Goal: Task Accomplishment & Management: Manage account settings

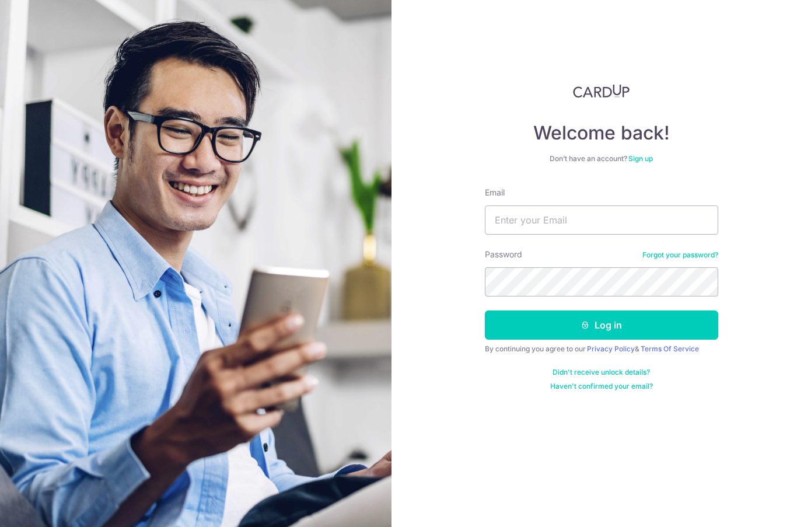
click at [507, 218] on input "Email" at bounding box center [601, 219] width 233 height 29
type input "[EMAIL_ADDRESS][DOMAIN_NAME]"
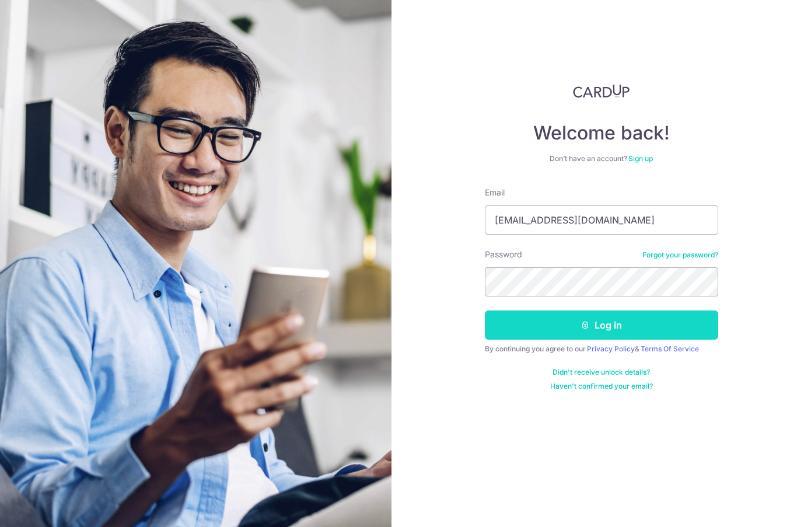
click at [539, 331] on button "Log in" at bounding box center [601, 324] width 233 height 29
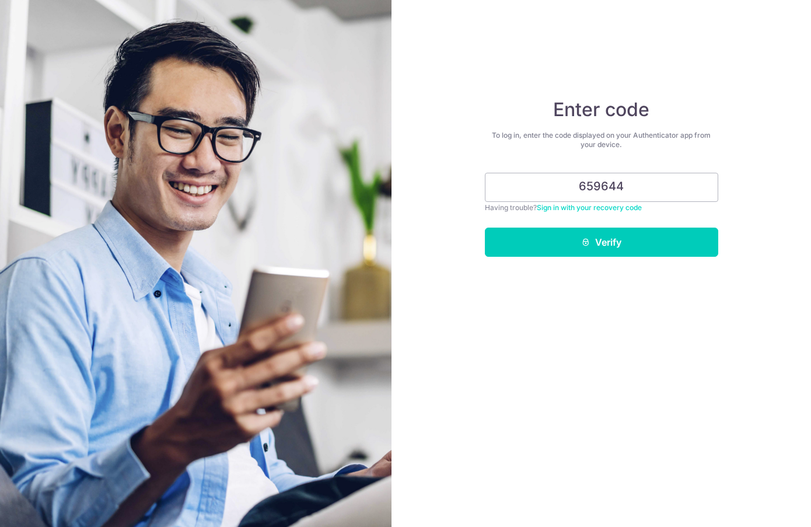
type input "659644"
click at [485, 228] on button "Verify" at bounding box center [601, 242] width 233 height 29
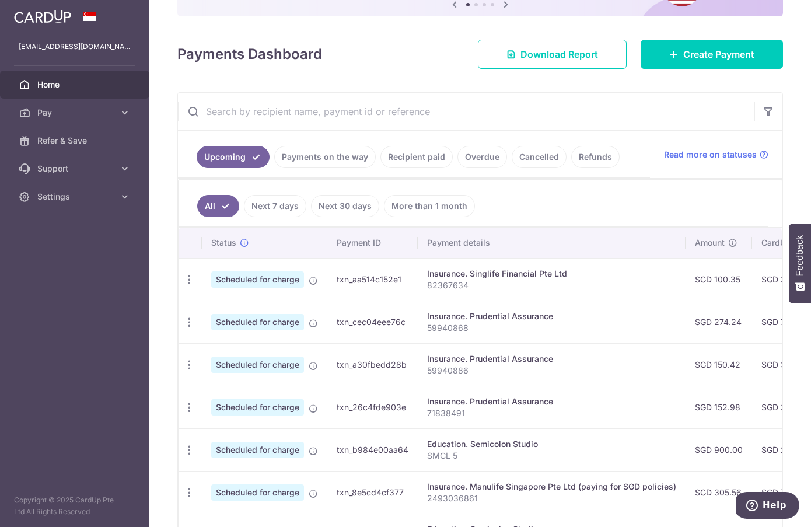
scroll to position [193, 0]
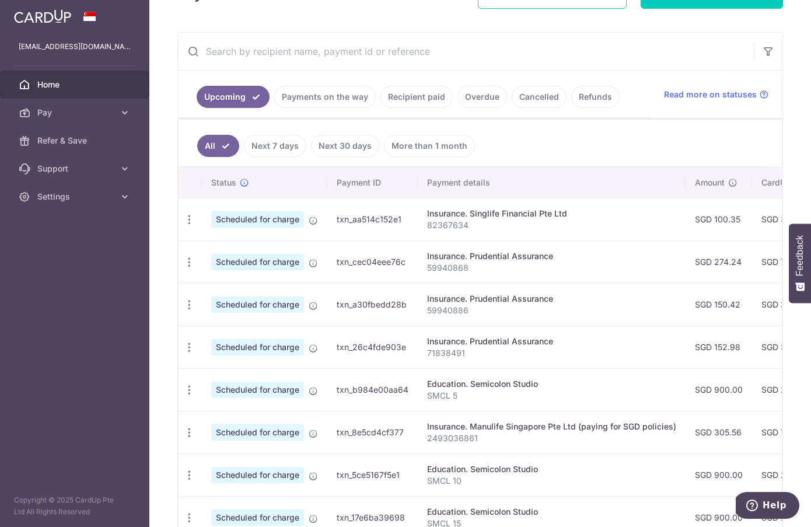
click at [428, 145] on link "More than 1 month" at bounding box center [429, 146] width 91 height 22
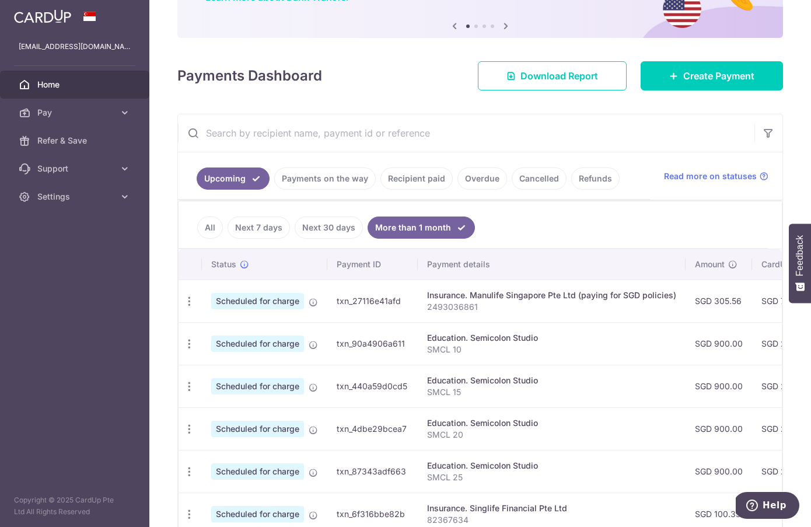
scroll to position [250, 0]
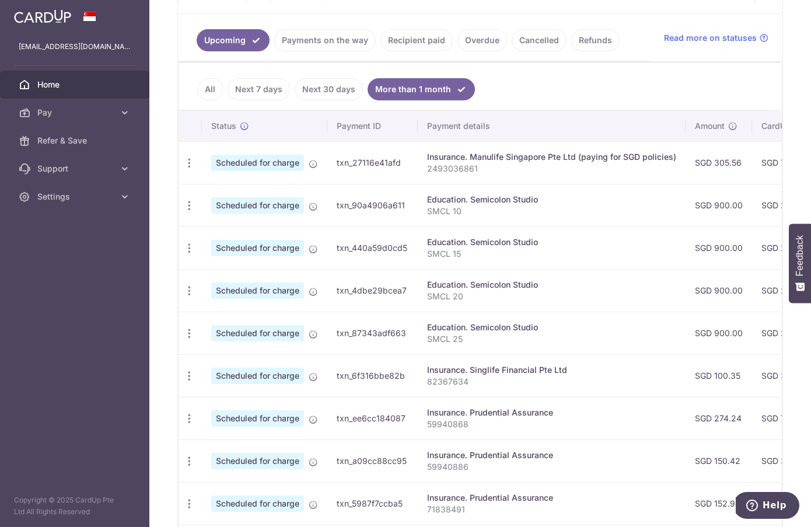
click at [321, 82] on link "Next 30 days" at bounding box center [329, 89] width 68 height 22
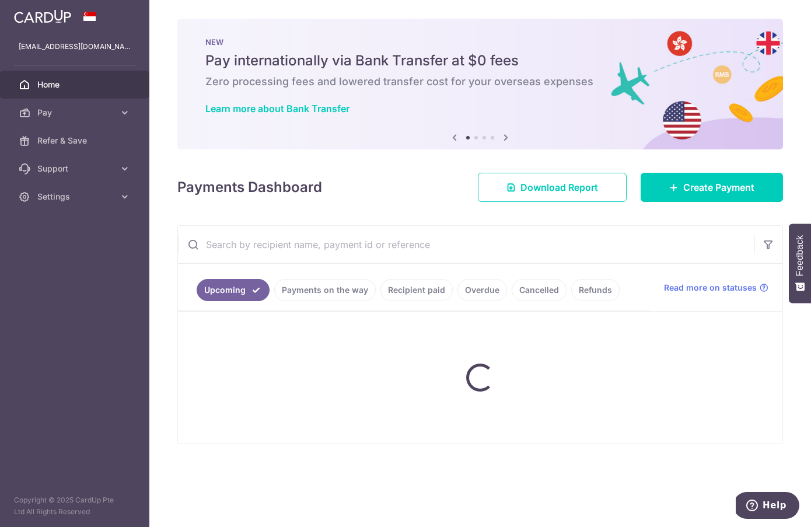
scroll to position [0, 0]
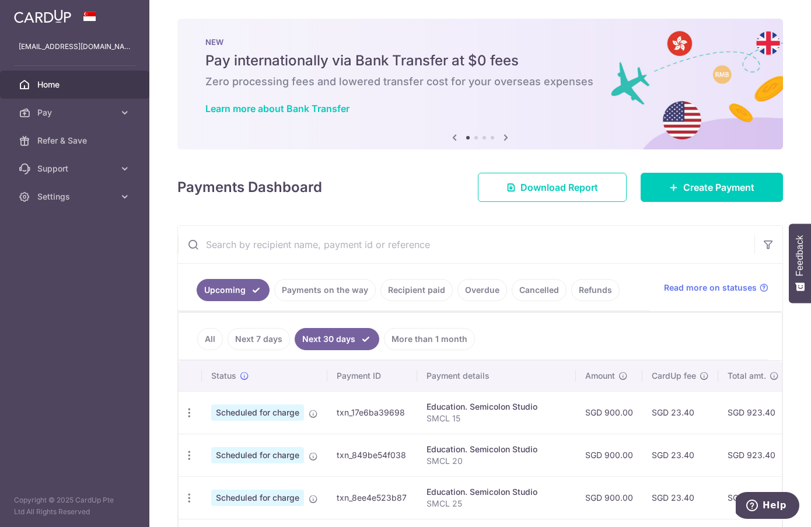
click at [221, 345] on li "All" at bounding box center [210, 339] width 26 height 22
click at [210, 340] on link "All" at bounding box center [210, 339] width 26 height 22
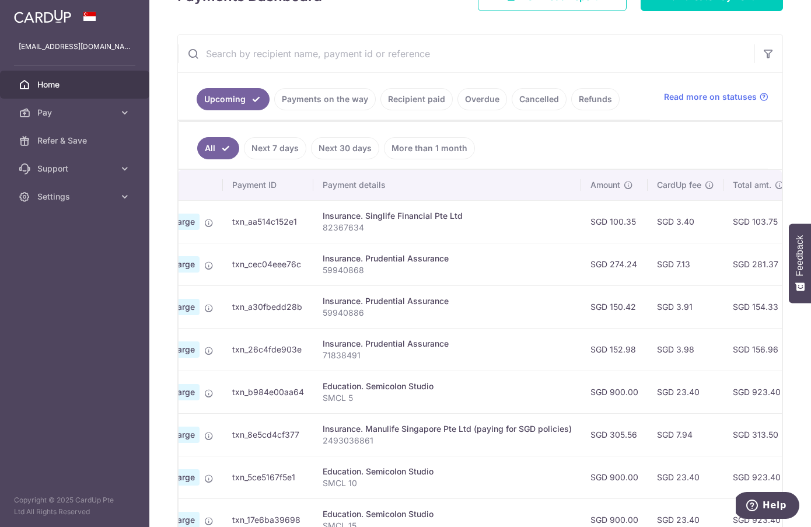
scroll to position [174, 0]
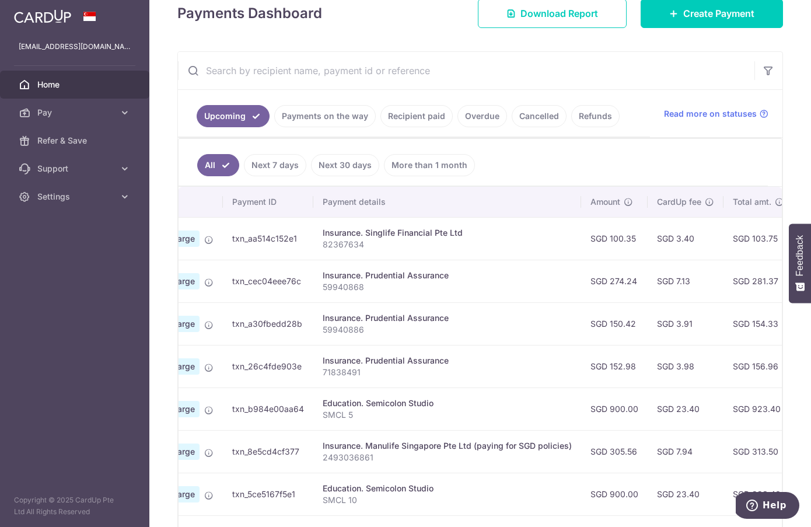
click at [344, 161] on link "Next 30 days" at bounding box center [345, 165] width 68 height 22
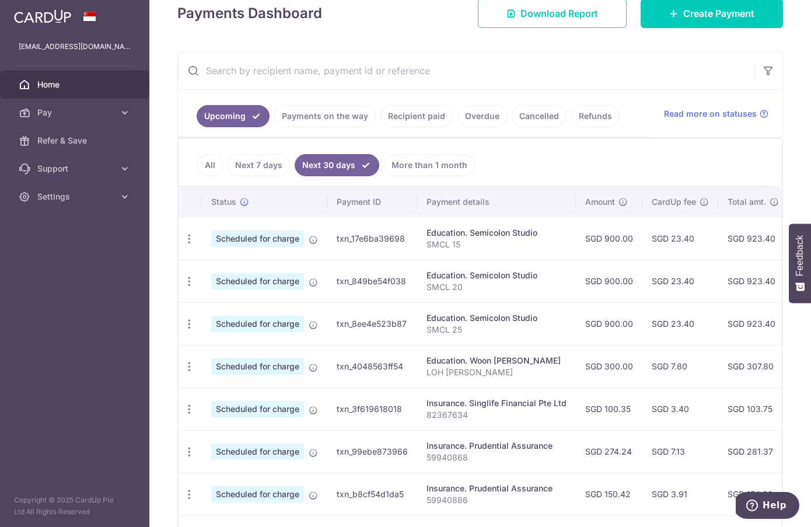
scroll to position [174, 0]
click at [190, 244] on icon "button" at bounding box center [189, 238] width 12 height 12
click at [219, 398] on span "Update payment" at bounding box center [251, 398] width 79 height 14
radio input "true"
type input "300.00"
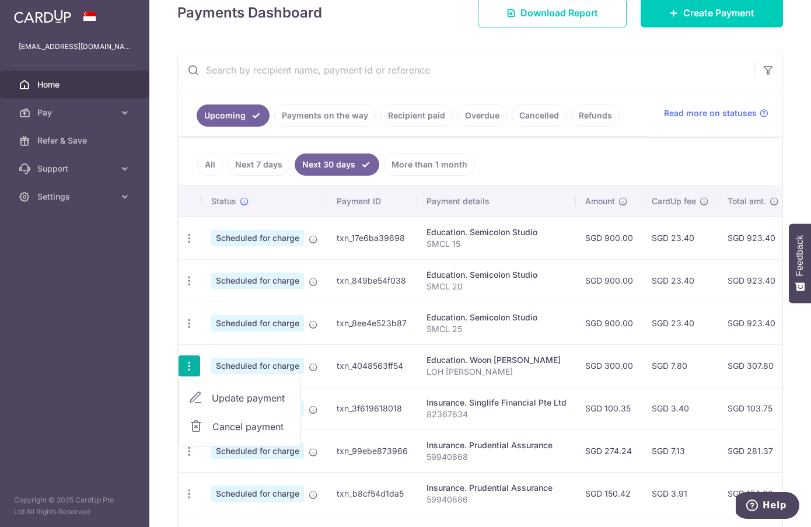
type input "01/10/2025"
type input "LOH SUET YEE"
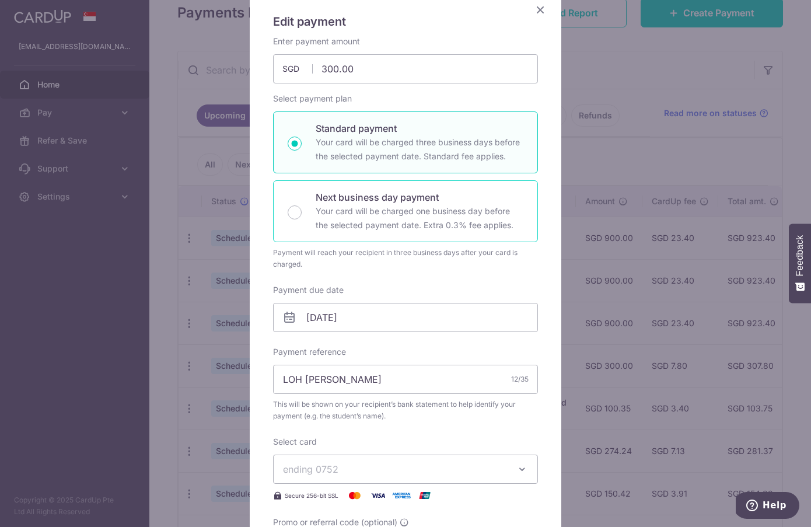
scroll to position [109, 0]
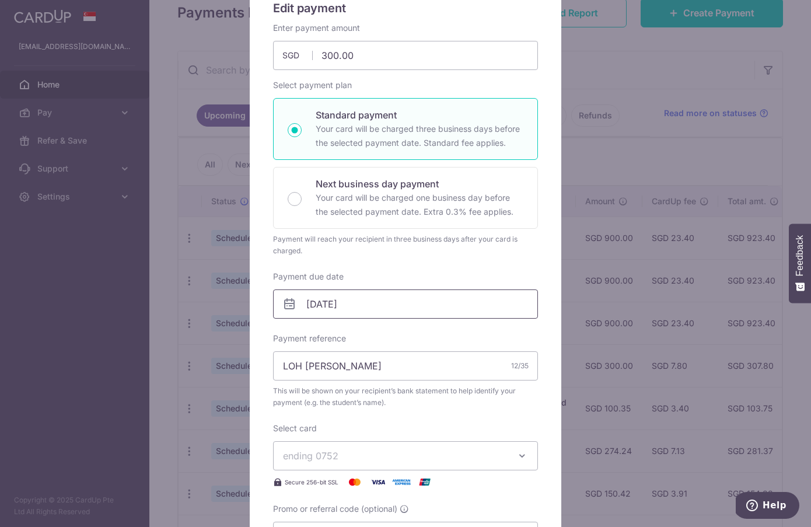
click at [375, 300] on input "01/10/2025" at bounding box center [405, 303] width 265 height 29
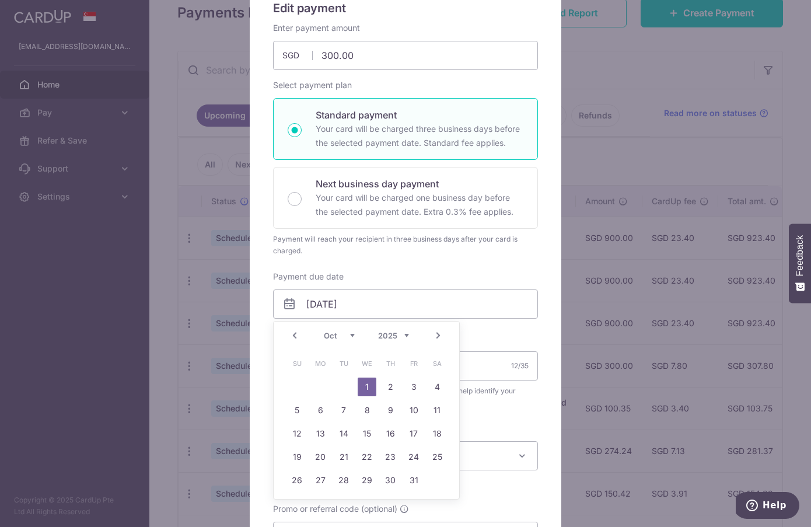
click at [504, 323] on div "Enter payment amount 300.00 300.00 SGD To change the payment amount, please can…" at bounding box center [405, 286] width 265 height 529
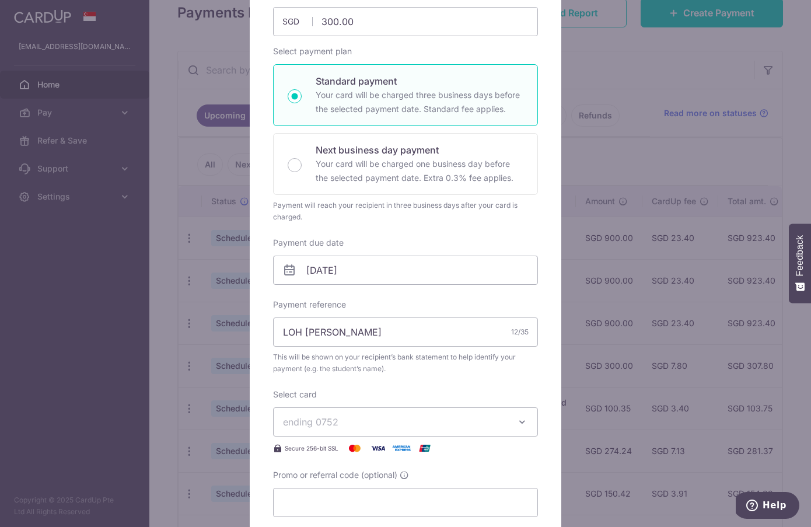
scroll to position [0, 0]
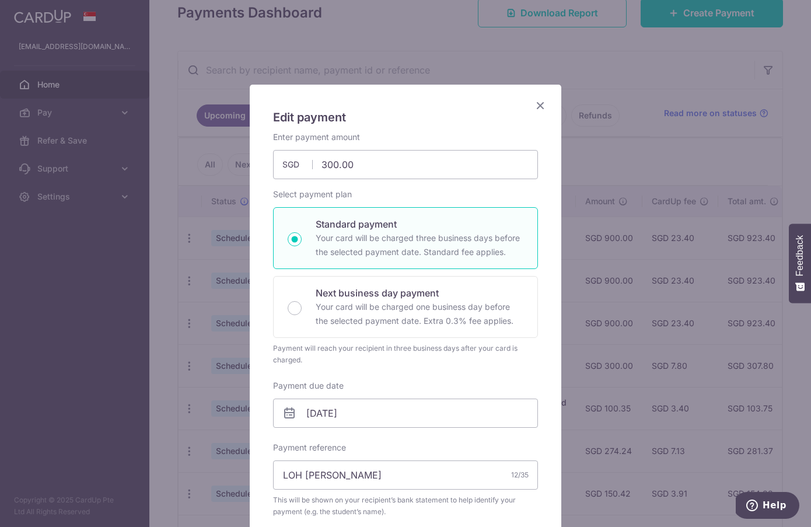
click at [543, 106] on icon "Close" at bounding box center [540, 105] width 14 height 15
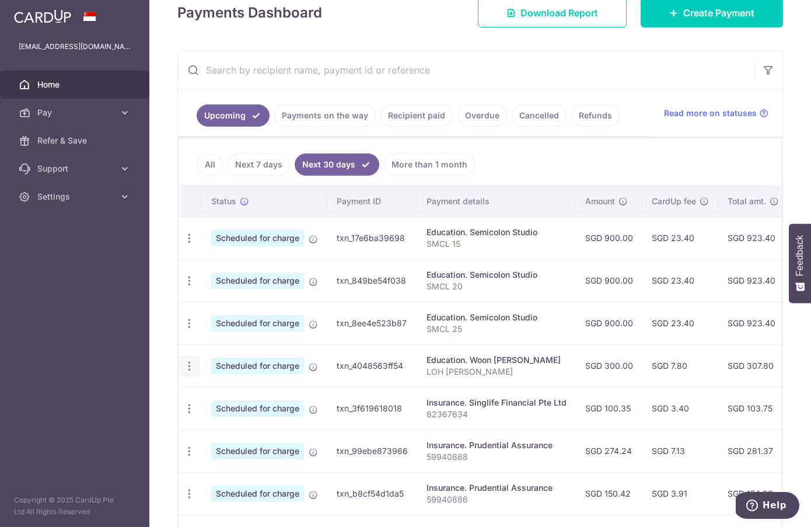
click at [189, 244] on icon "button" at bounding box center [189, 238] width 12 height 12
click at [221, 396] on span "Update payment" at bounding box center [251, 398] width 79 height 14
radio input "true"
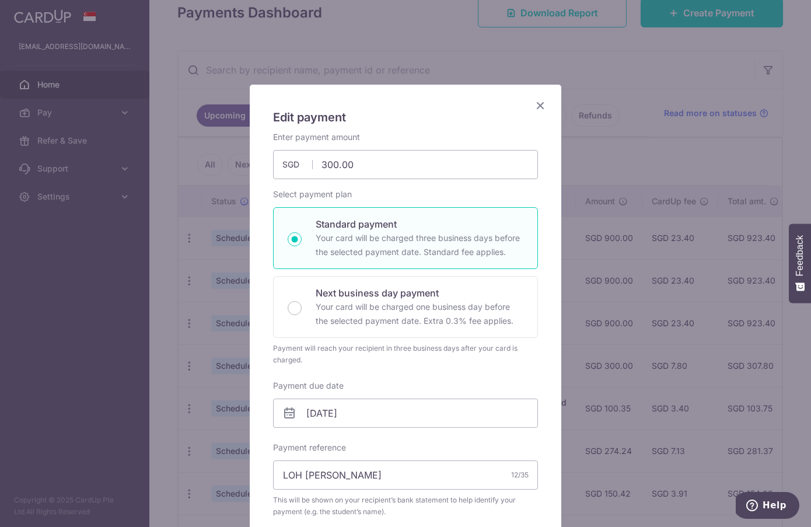
click at [538, 109] on icon "Close" at bounding box center [540, 105] width 14 height 15
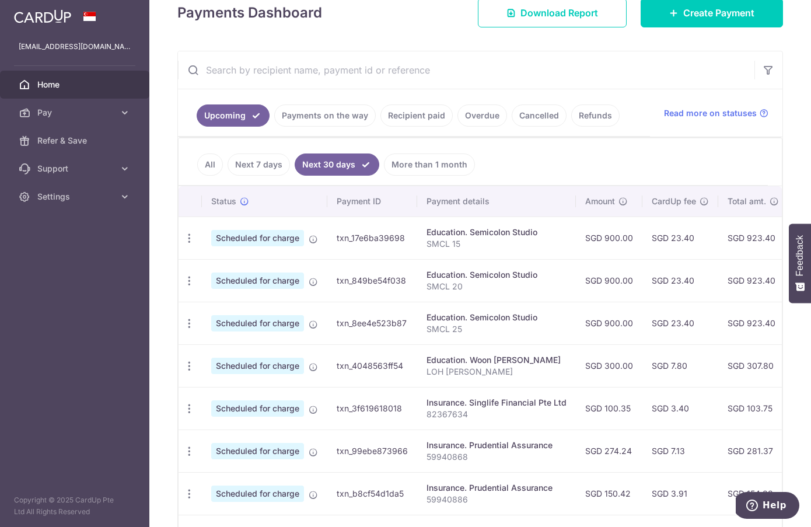
click at [209, 165] on link "All" at bounding box center [210, 164] width 26 height 22
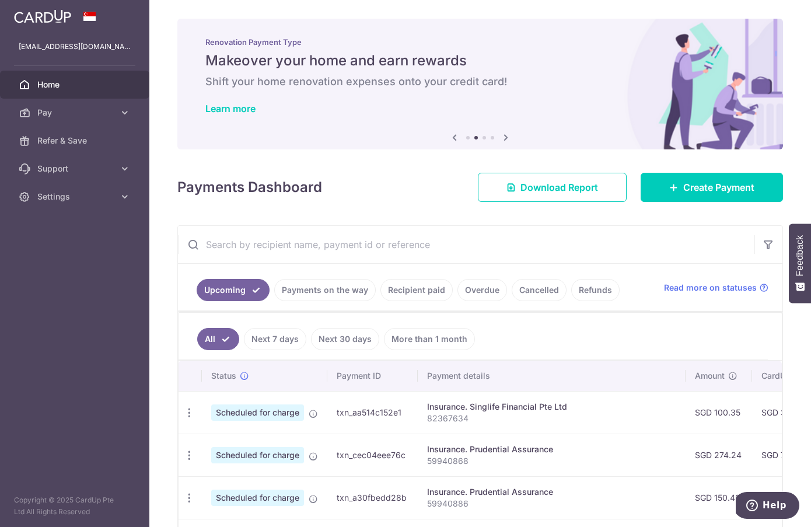
click at [430, 244] on input "text" at bounding box center [466, 244] width 576 height 37
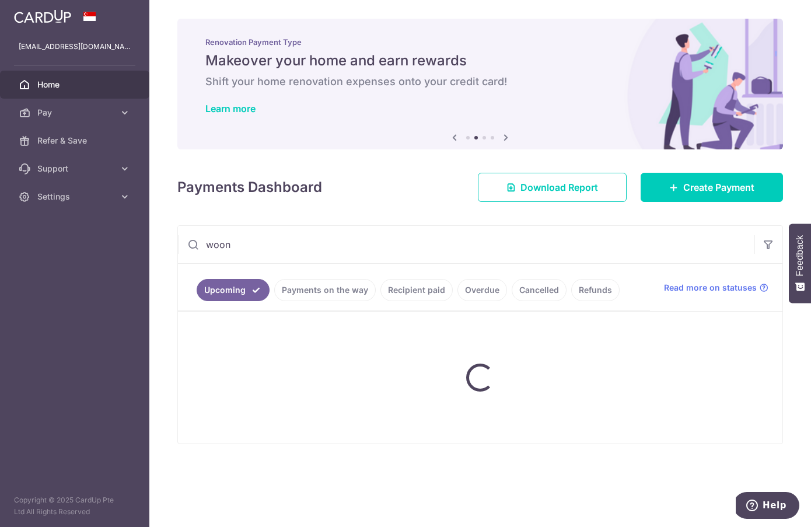
type input "woon"
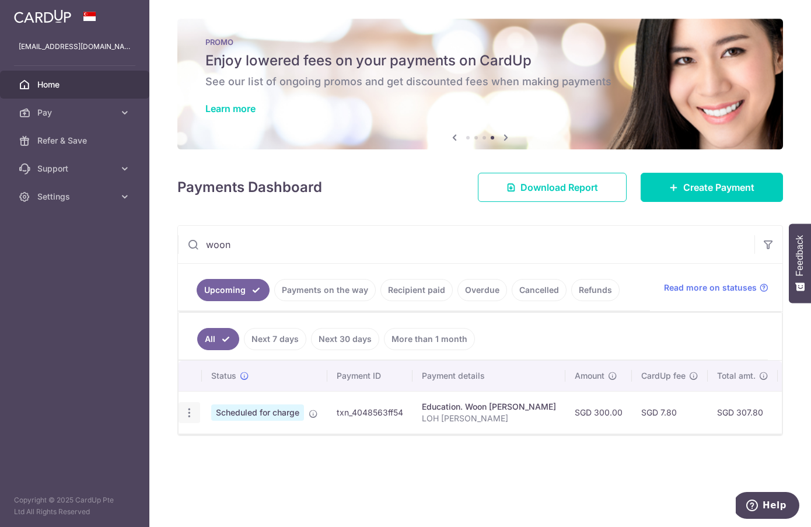
click at [191, 414] on icon "button" at bounding box center [189, 413] width 12 height 12
click at [241, 439] on span "Update payment" at bounding box center [251, 445] width 79 height 14
radio input "true"
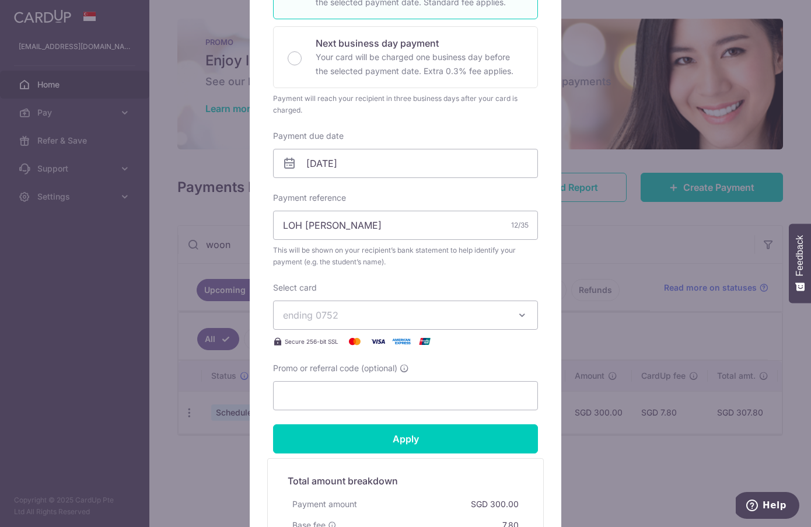
scroll to position [299, 0]
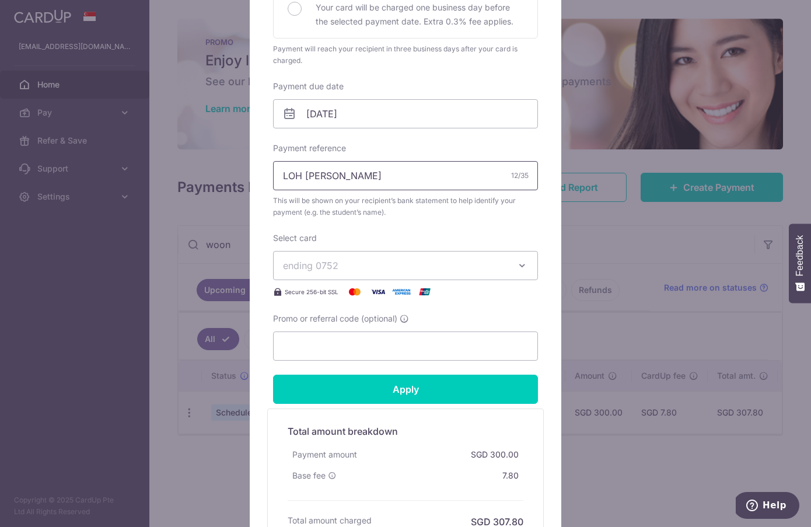
click at [342, 176] on input "LOH SUET YEE" at bounding box center [405, 175] width 265 height 29
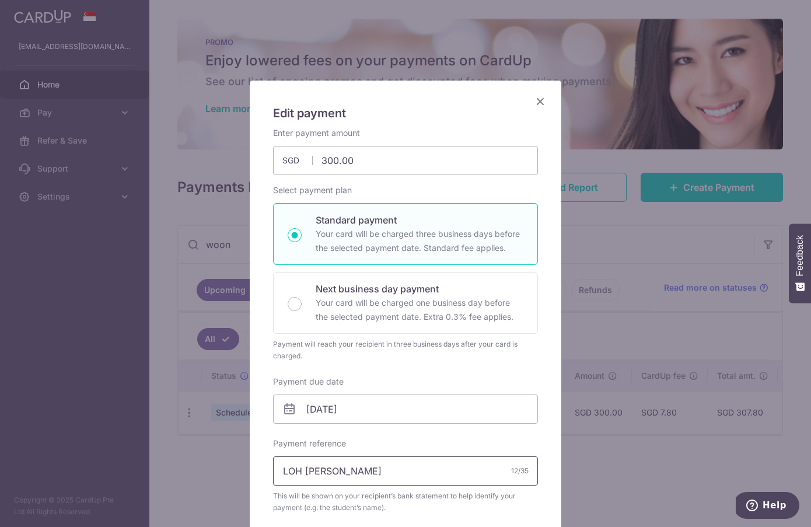
scroll to position [0, 0]
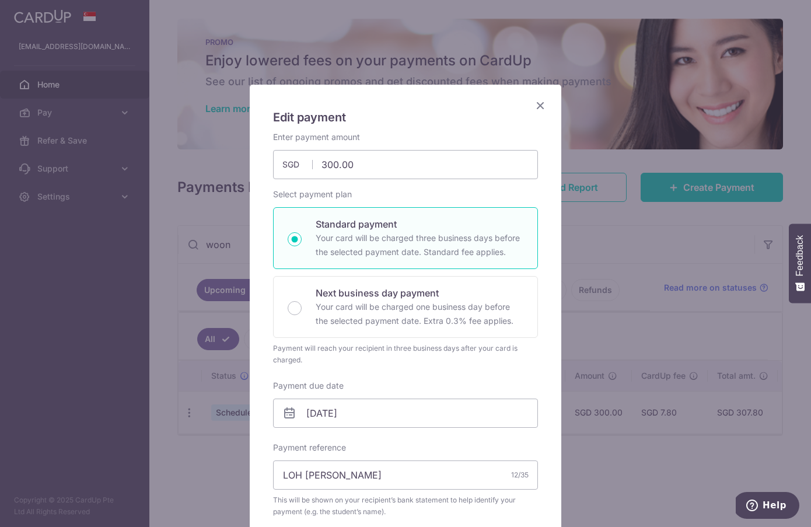
click at [537, 102] on icon "Close" at bounding box center [540, 105] width 14 height 15
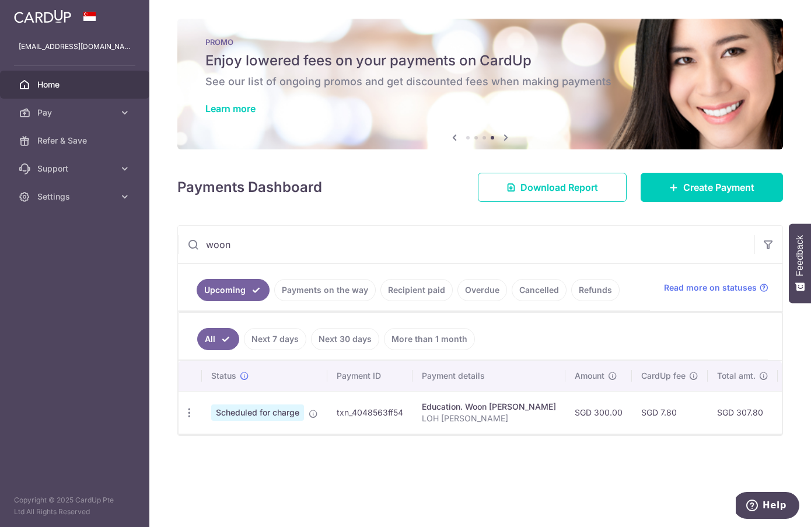
click at [50, 83] on span "Home" at bounding box center [75, 85] width 77 height 12
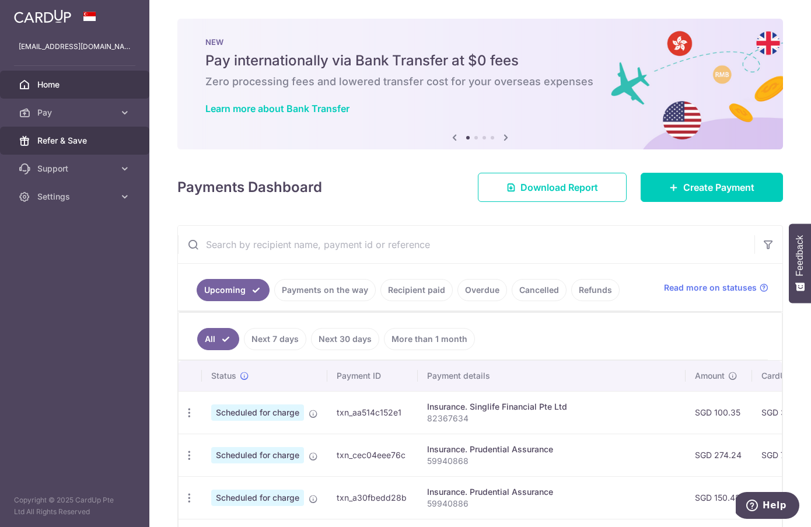
click at [57, 144] on span "Refer & Save" at bounding box center [75, 141] width 77 height 12
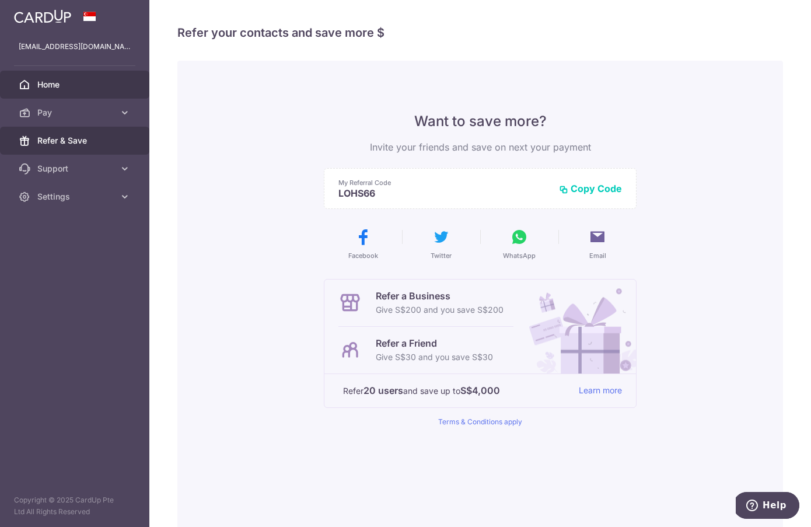
click at [48, 91] on link "Home" at bounding box center [74, 85] width 149 height 28
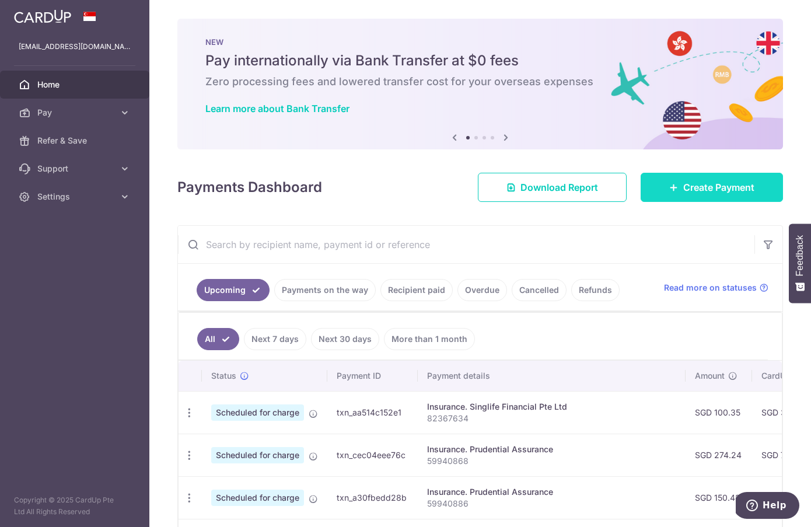
click at [705, 184] on span "Create Payment" at bounding box center [718, 187] width 71 height 14
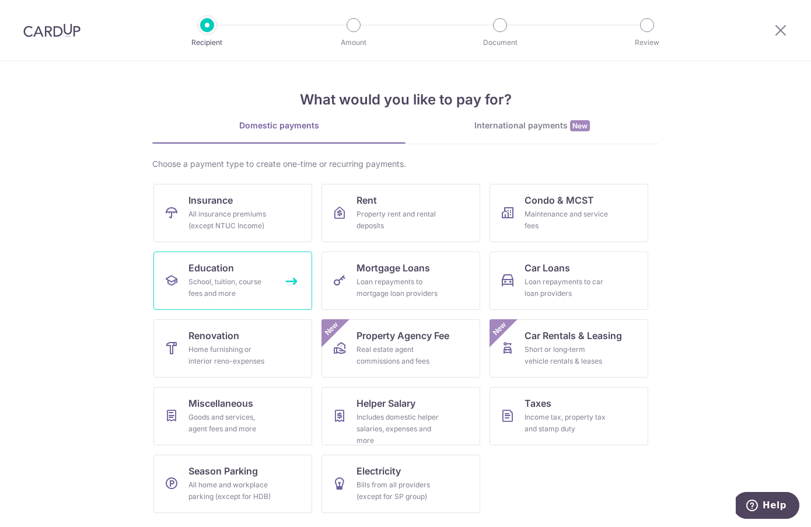
click at [257, 289] on div "School, tuition, course fees and more" at bounding box center [230, 287] width 84 height 23
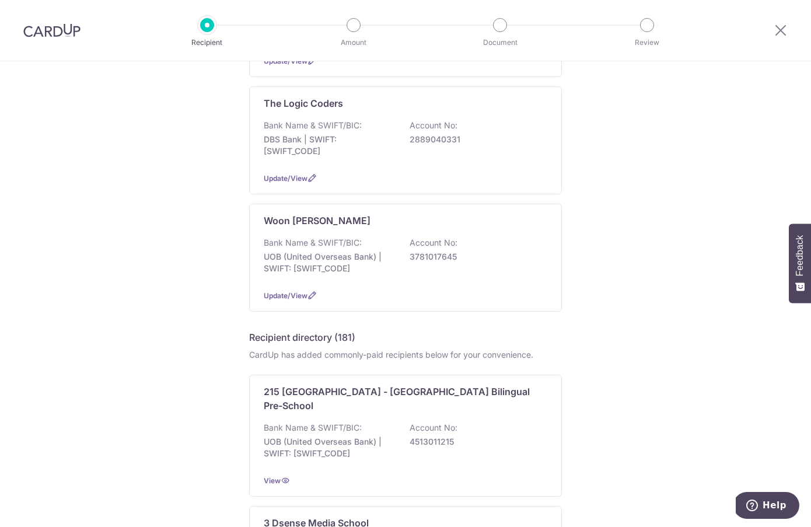
scroll to position [860, 0]
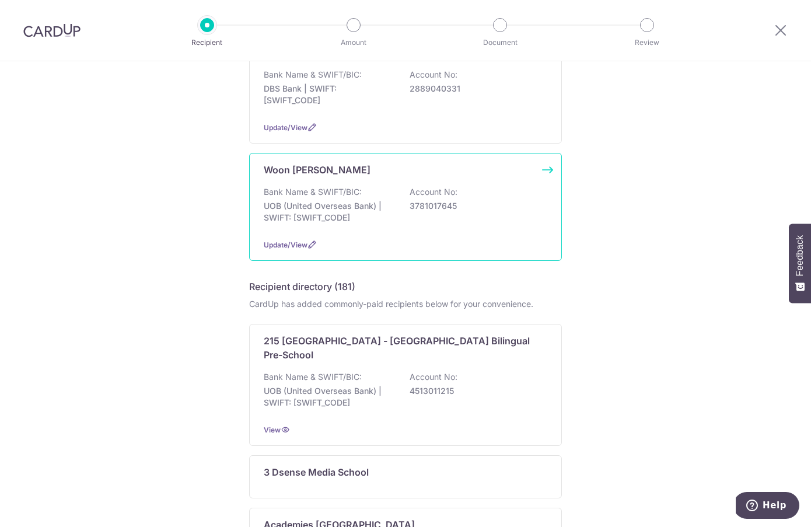
click at [416, 204] on p "3781017645" at bounding box center [475, 206] width 131 height 12
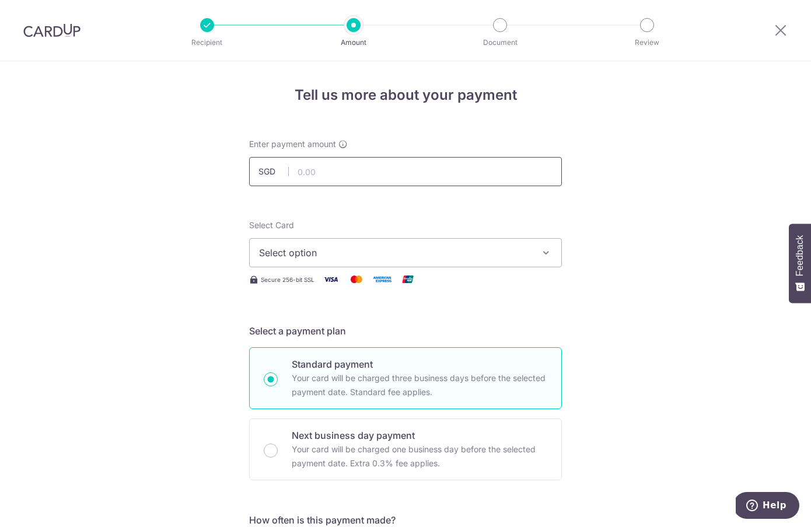
click at [338, 169] on input "text" at bounding box center [405, 171] width 313 height 29
type input "300.00"
click at [348, 253] on span "Select option" at bounding box center [395, 253] width 272 height 14
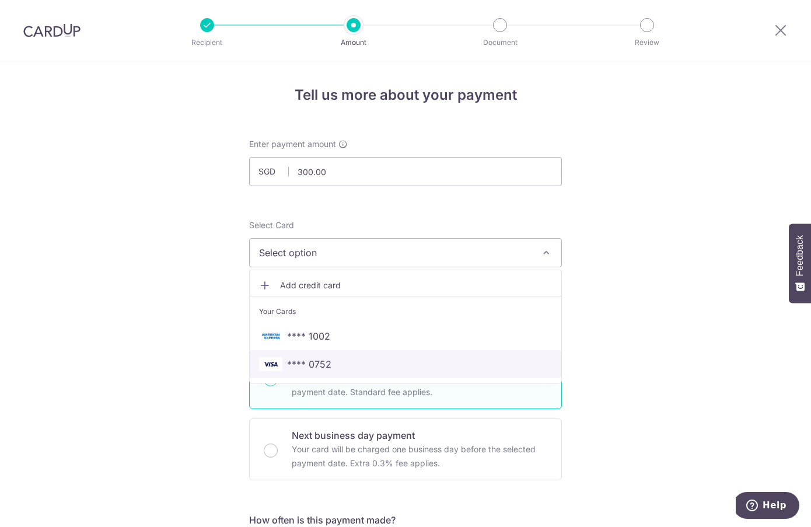
click at [337, 355] on link "**** 0752" at bounding box center [406, 364] width 312 height 28
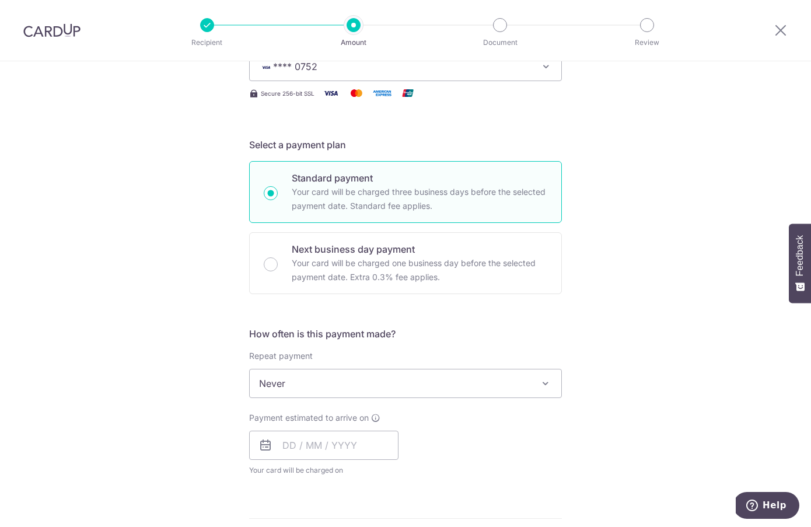
scroll to position [204, 0]
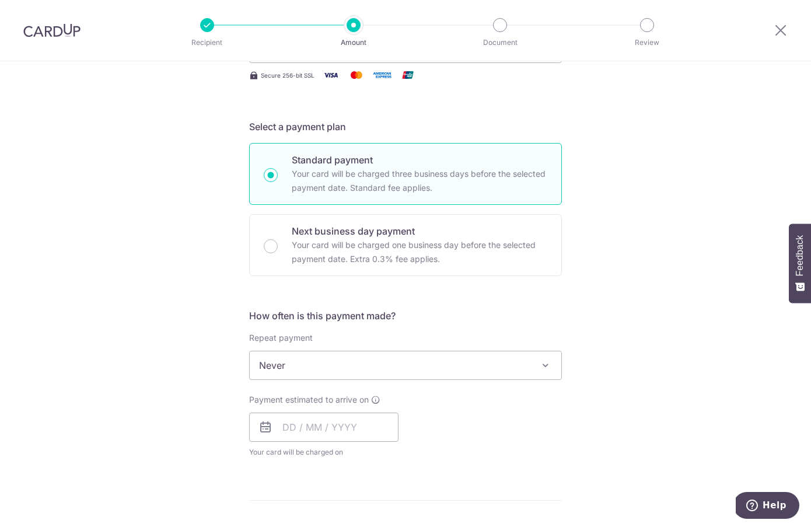
click at [362, 368] on span "Never" at bounding box center [406, 365] width 312 height 28
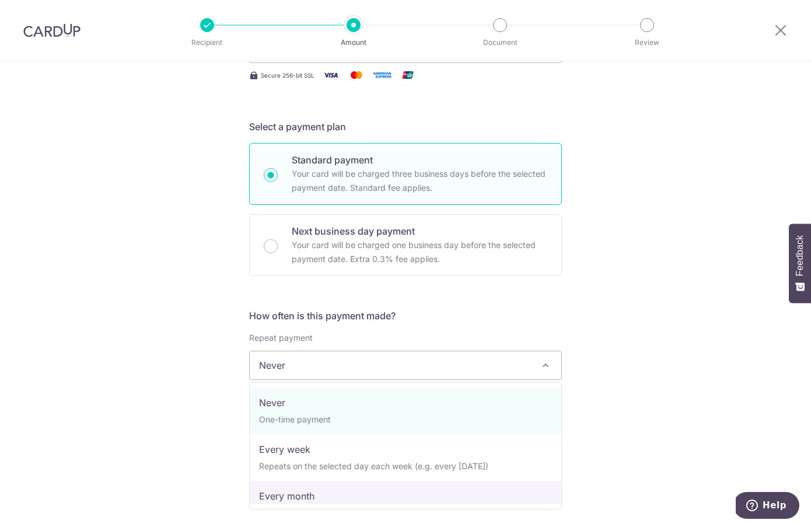
select select "3"
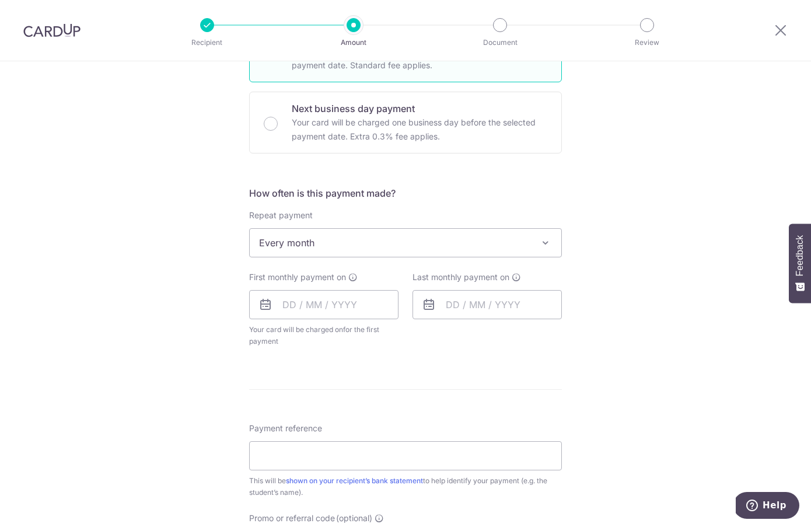
scroll to position [366, 0]
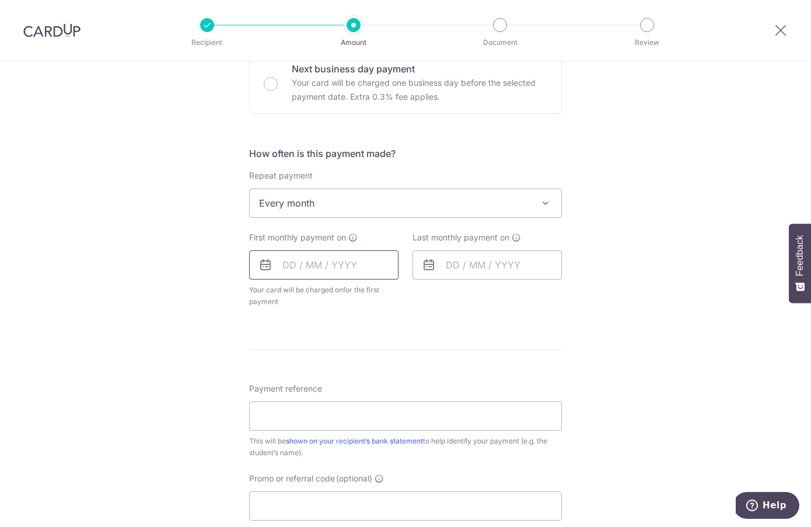
click at [341, 256] on input "text" at bounding box center [323, 264] width 149 height 29
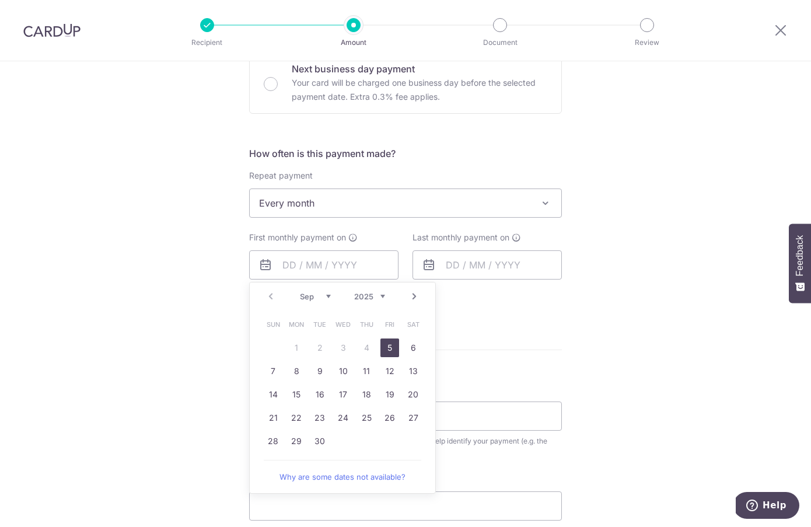
click at [414, 296] on link "Next" at bounding box center [414, 296] width 14 height 14
click at [414, 348] on link "1" at bounding box center [413, 347] width 19 height 19
type input "01/11/2025"
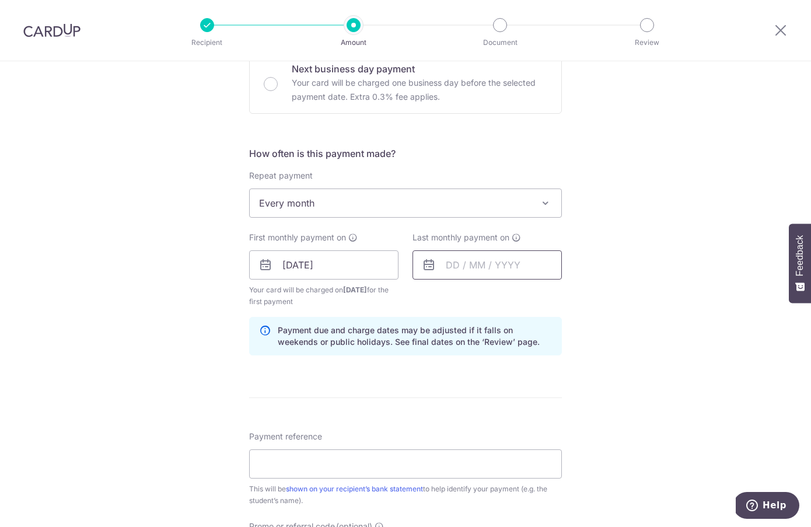
click at [494, 261] on input "text" at bounding box center [486, 264] width 149 height 29
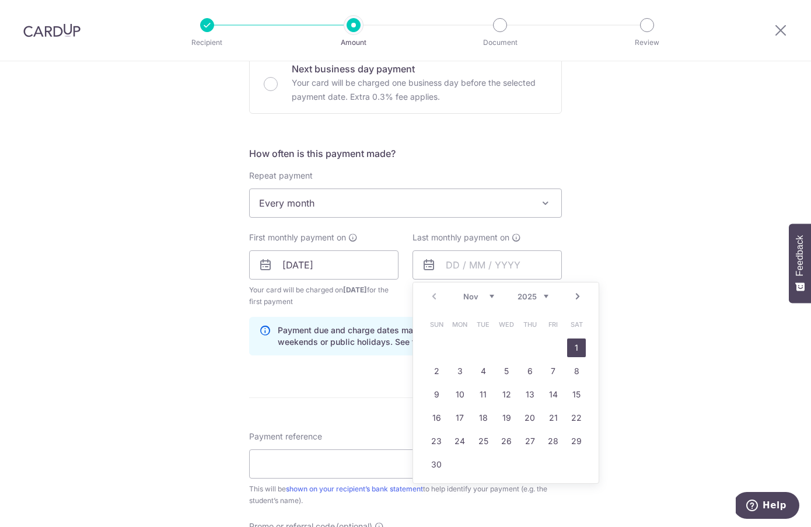
click at [541, 295] on select "2025 2026 2027 2028 2029 2030 2031 2032 2033 2034 2035" at bounding box center [533, 296] width 31 height 9
click at [490, 295] on select "Jan Feb Mar Apr May Jun Jul Aug Sep Oct Nov Dec" at bounding box center [478, 296] width 31 height 9
click at [477, 347] on link "1" at bounding box center [483, 347] width 19 height 19
type input "01/12/2026"
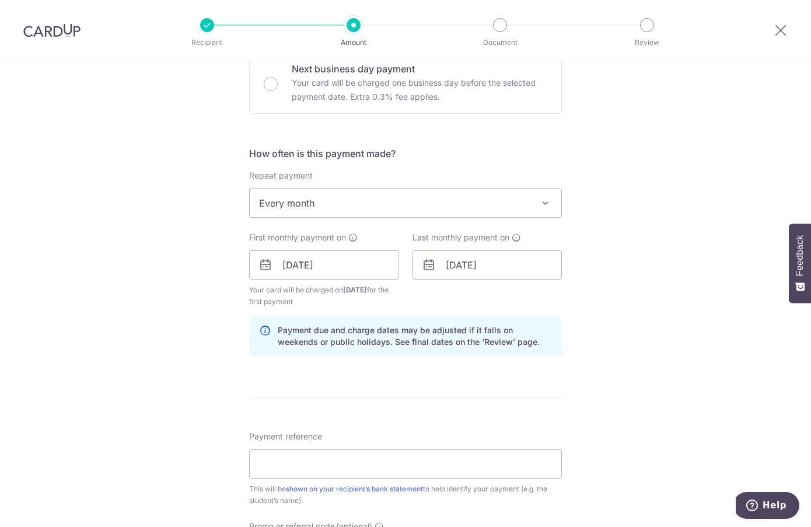
scroll to position [432, 0]
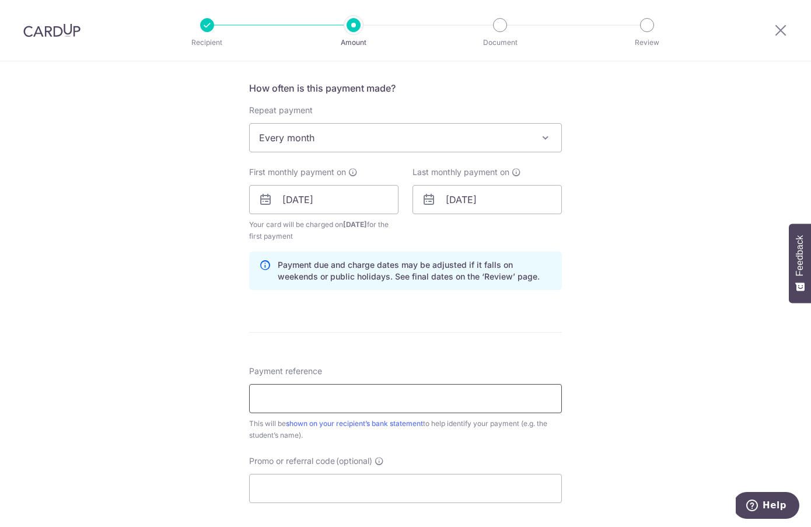
click at [469, 393] on input "Payment reference" at bounding box center [405, 398] width 313 height 29
paste input "LOH SUET YEE"
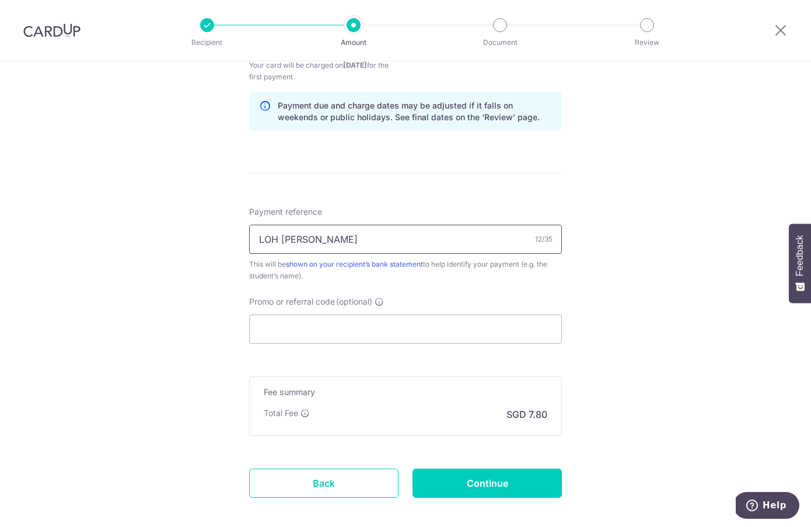
scroll to position [605, 0]
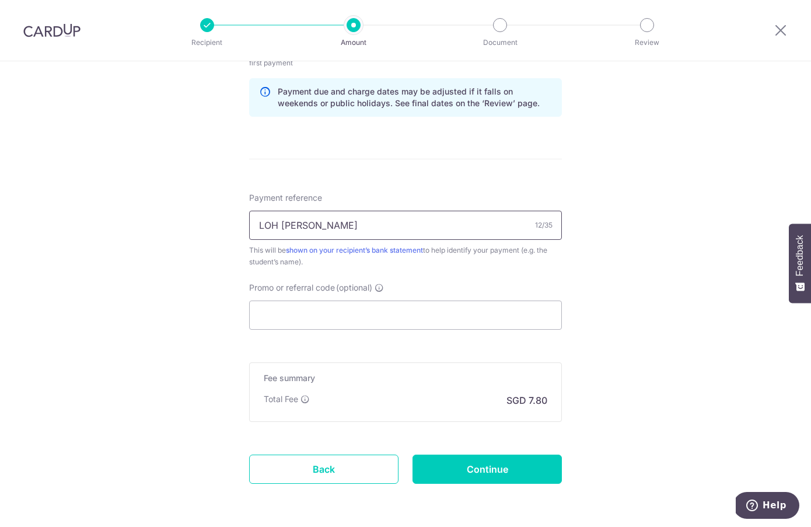
type input "LOH SUET YEE"
click at [638, 404] on div "Tell us more about your payment Enter payment amount SGD 300.00 300.00 Select C…" at bounding box center [405, 13] width 811 height 1115
click at [502, 473] on input "Continue" at bounding box center [486, 468] width 149 height 29
type input "Create Schedule"
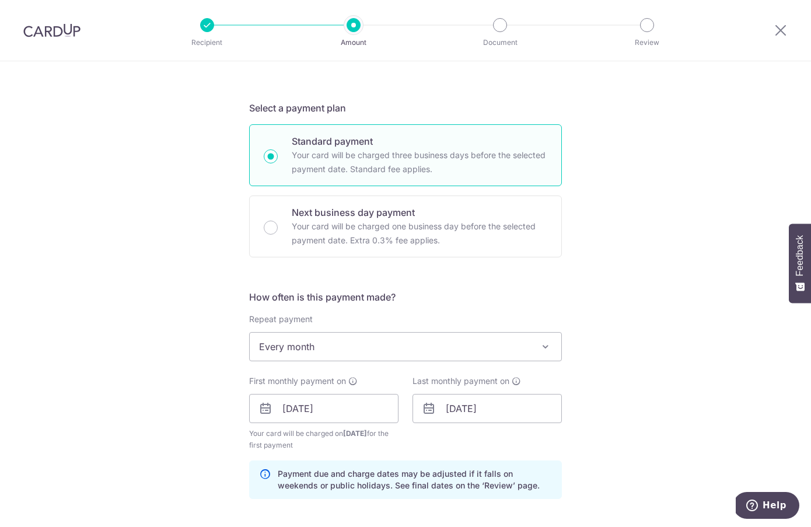
scroll to position [0, 0]
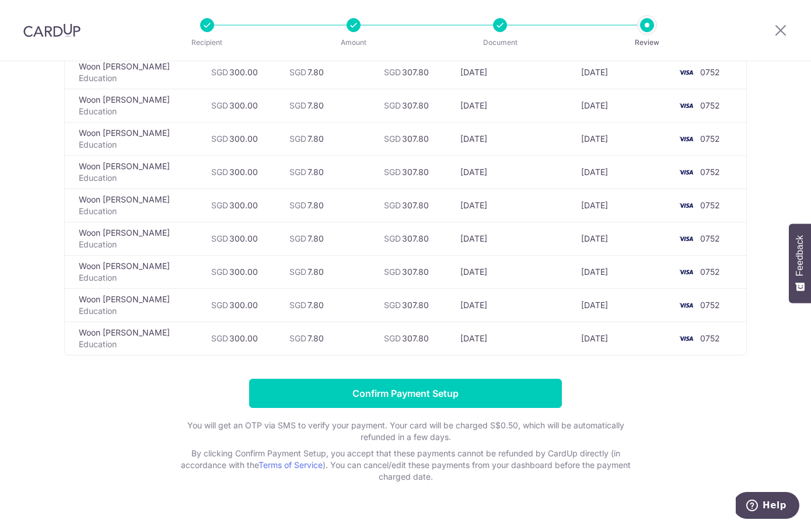
scroll to position [316, 0]
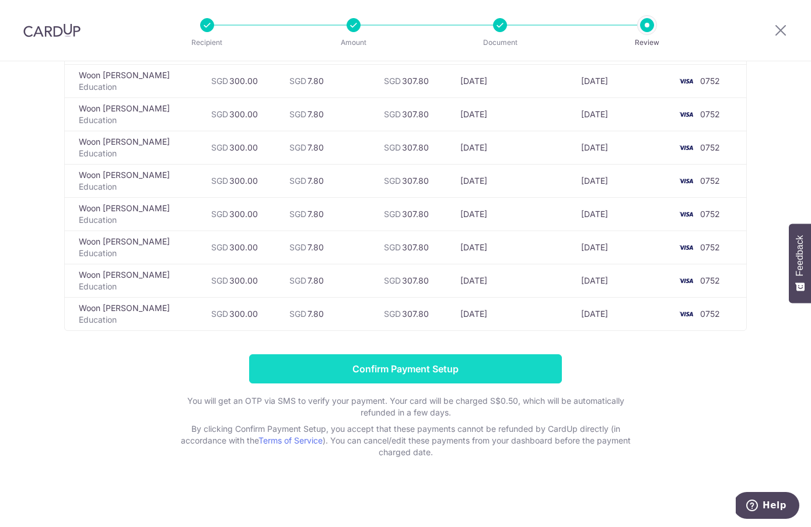
click at [421, 367] on input "Confirm Payment Setup" at bounding box center [405, 368] width 313 height 29
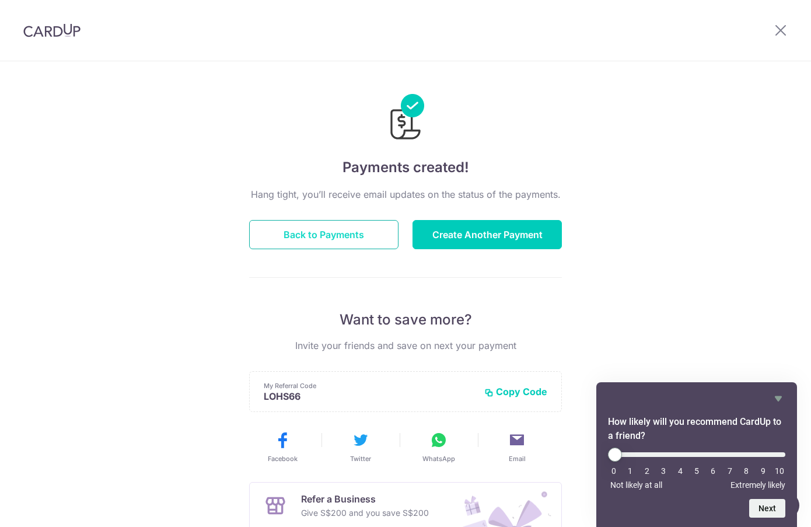
click at [330, 231] on button "Back to Payments" at bounding box center [323, 234] width 149 height 29
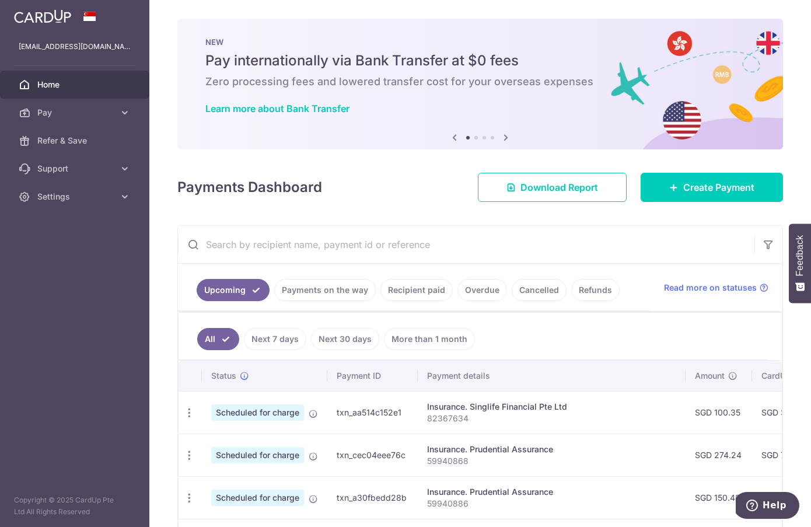
click at [428, 253] on input "text" at bounding box center [466, 244] width 576 height 37
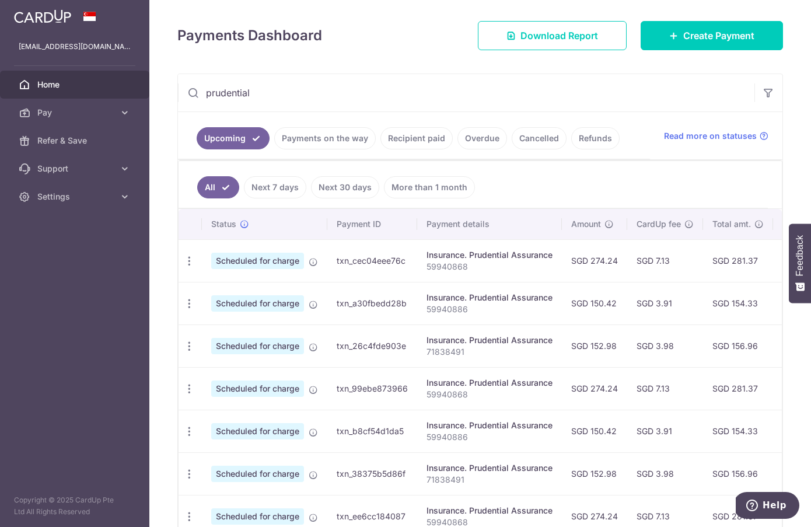
scroll to position [375, 0]
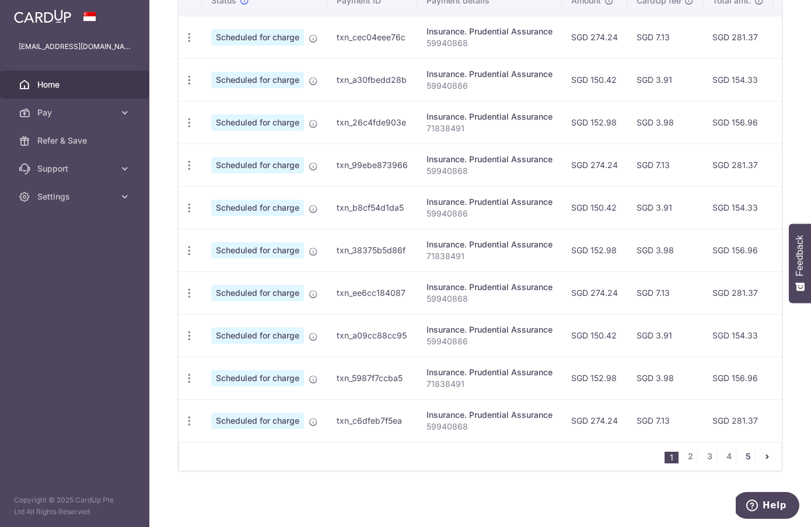
click at [749, 454] on link "5" at bounding box center [748, 456] width 14 height 14
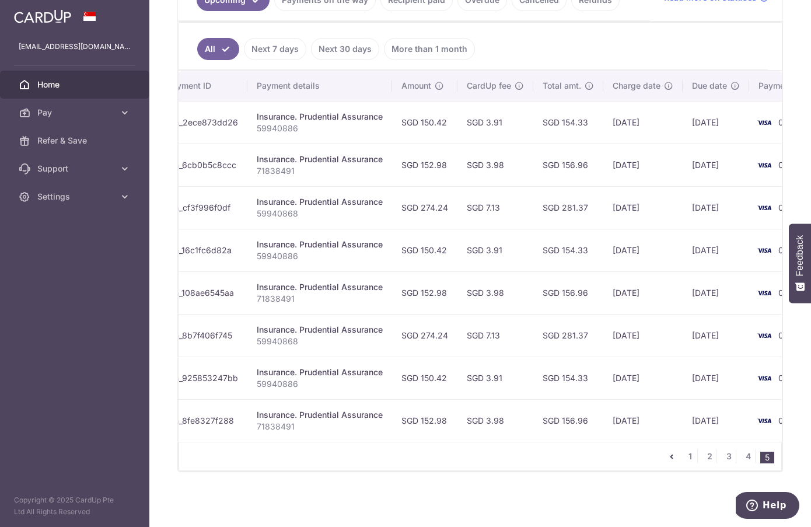
scroll to position [0, 0]
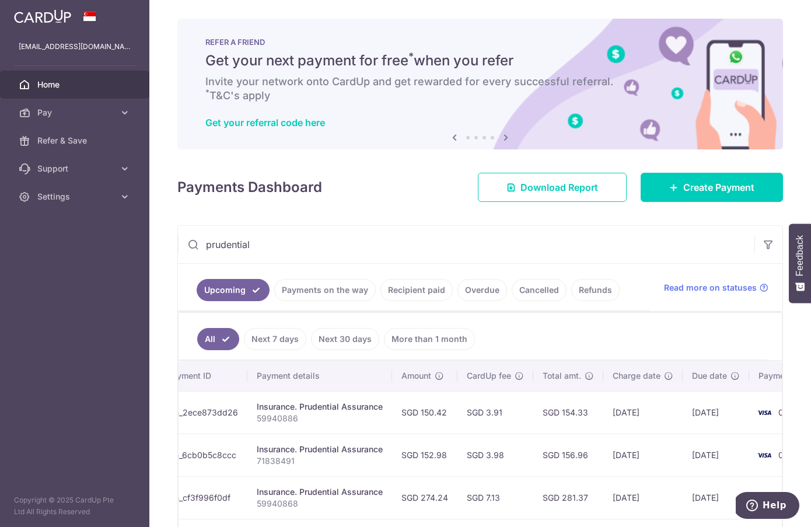
click at [242, 248] on input "prudential" at bounding box center [466, 244] width 576 height 37
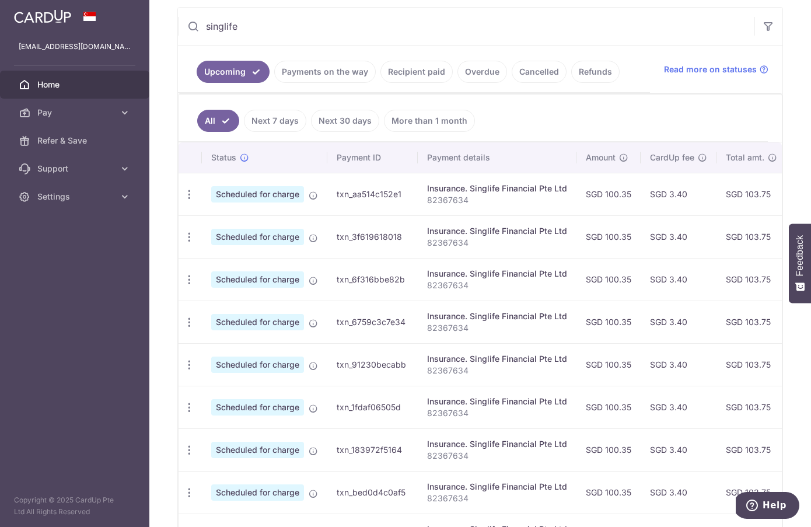
scroll to position [375, 0]
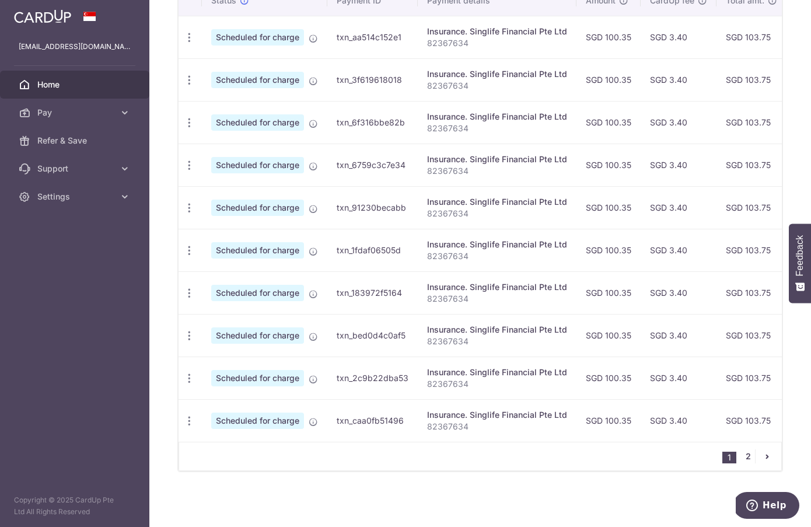
click at [747, 456] on link "2" at bounding box center [748, 456] width 14 height 14
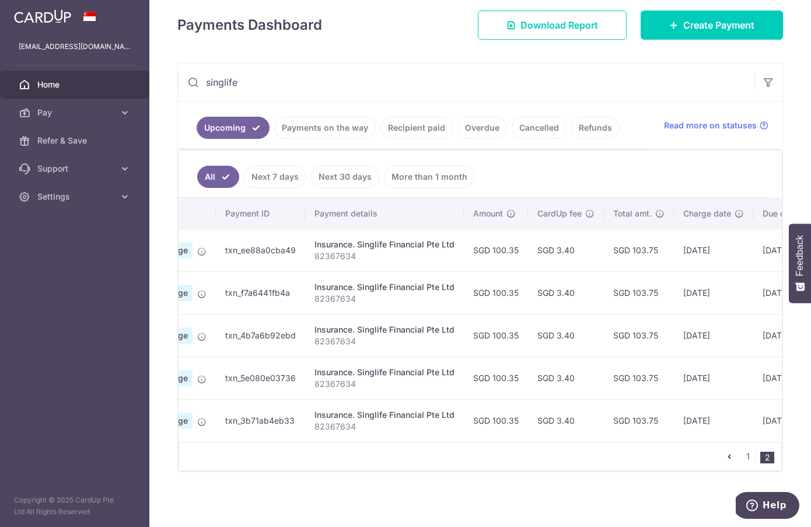
scroll to position [0, 232]
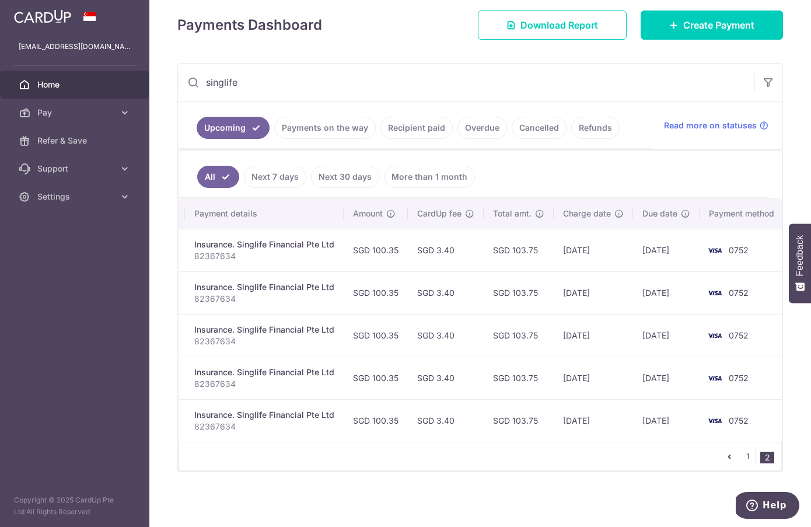
click at [243, 93] on input "singlife" at bounding box center [466, 82] width 576 height 37
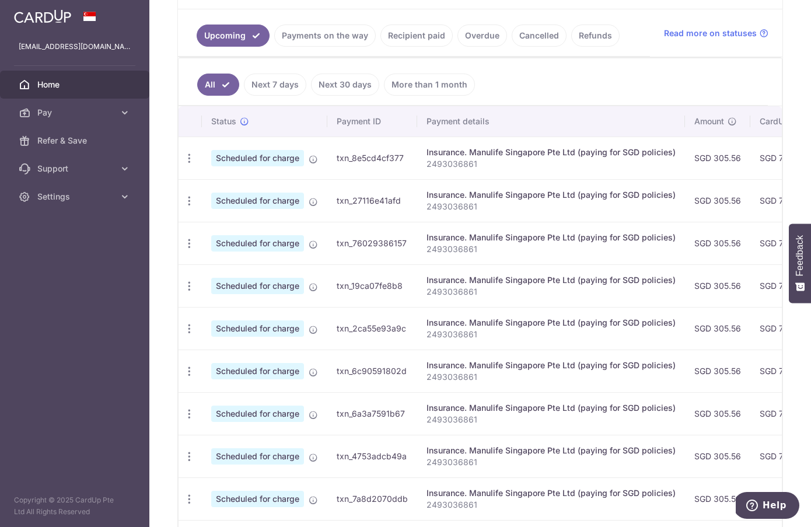
scroll to position [375, 0]
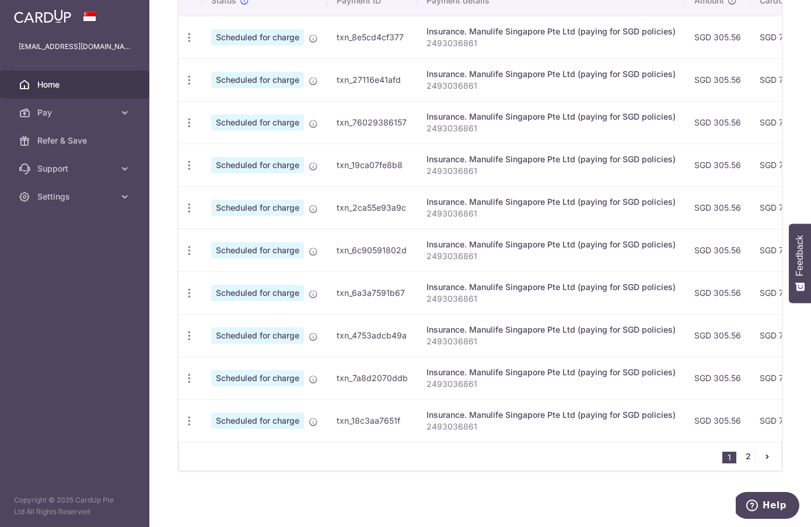
type input "manulife"
click at [749, 459] on link "2" at bounding box center [748, 456] width 14 height 14
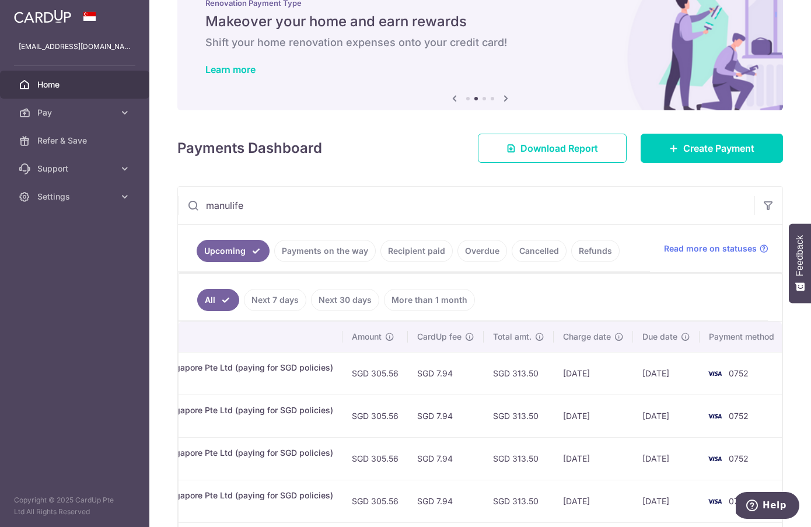
scroll to position [205, 0]
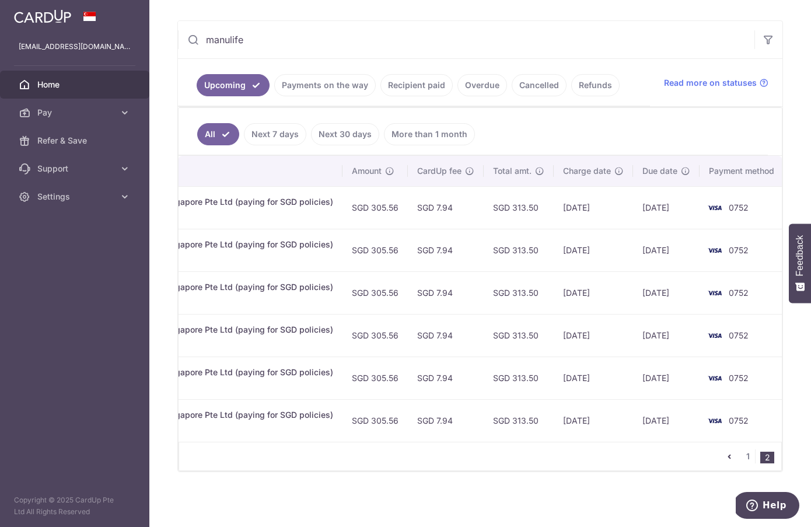
click at [619, 39] on input "manulife" at bounding box center [466, 39] width 576 height 37
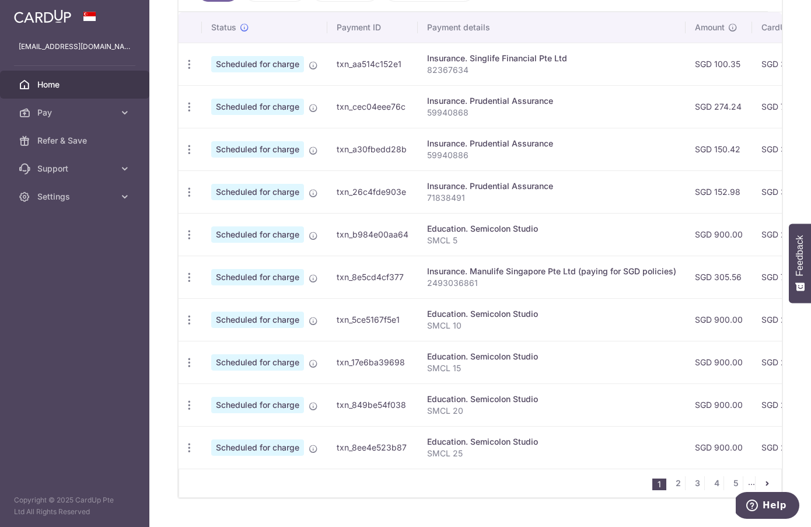
scroll to position [375, 0]
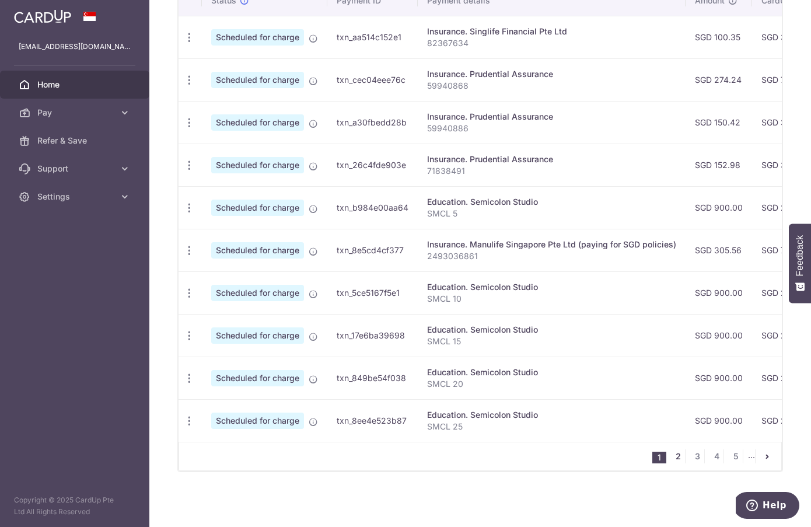
click at [681, 457] on link "2" at bounding box center [678, 456] width 14 height 14
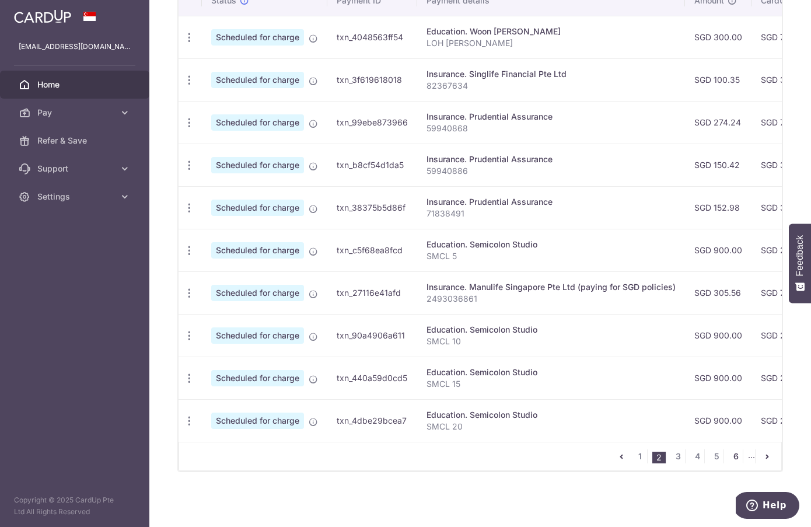
click at [735, 460] on link "6" at bounding box center [736, 456] width 14 height 14
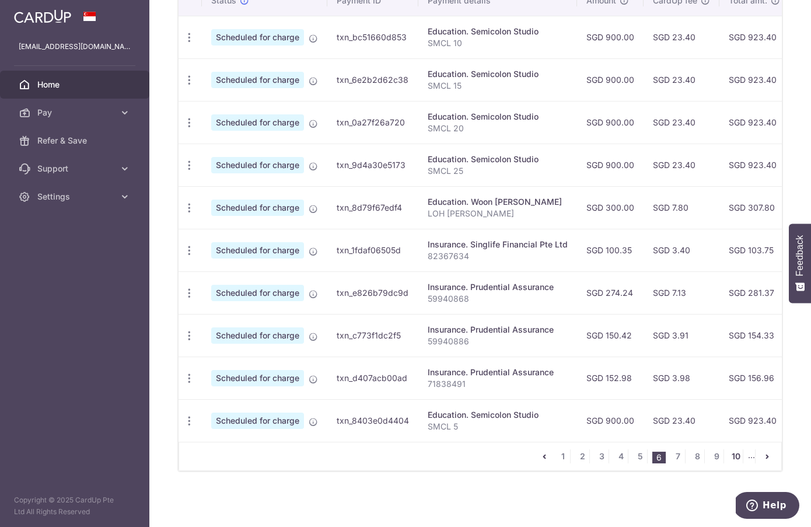
click at [739, 453] on link "10" at bounding box center [736, 456] width 14 height 14
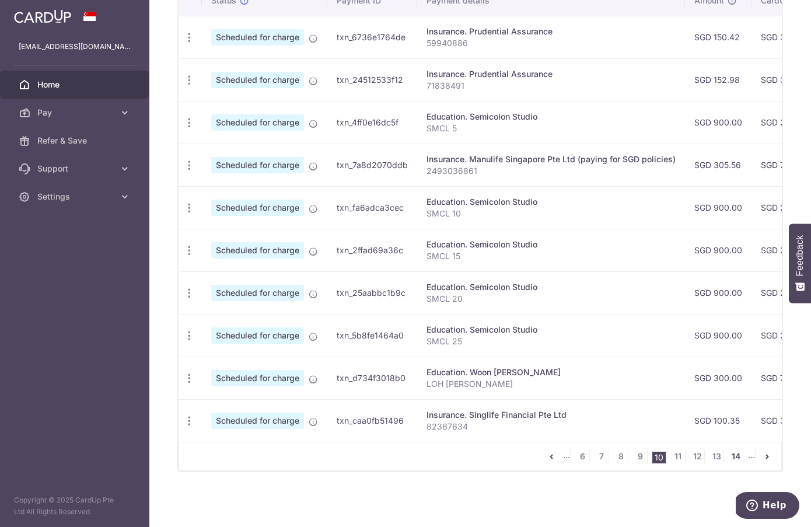
click at [735, 456] on link "14" at bounding box center [736, 456] width 14 height 14
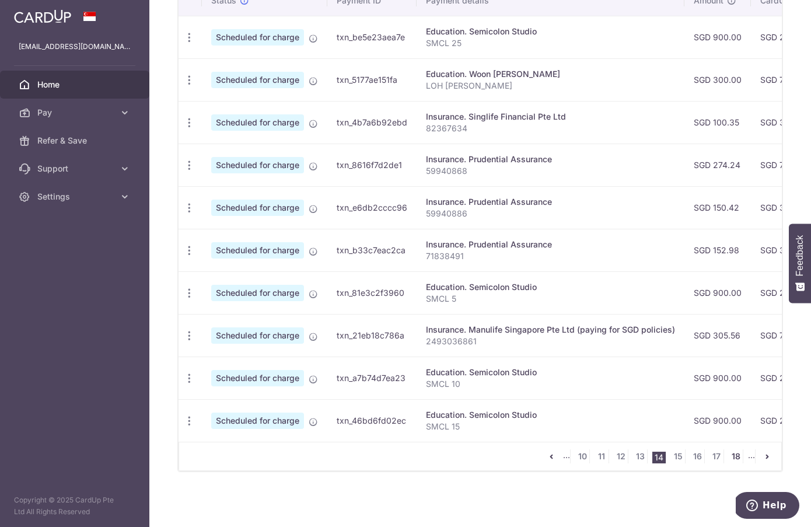
click at [736, 456] on link "18" at bounding box center [736, 456] width 14 height 14
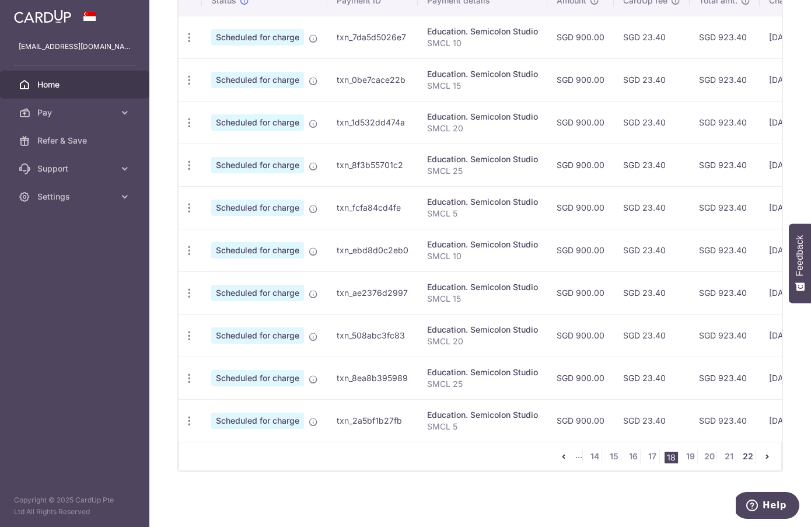
click at [749, 455] on link "22" at bounding box center [748, 456] width 14 height 14
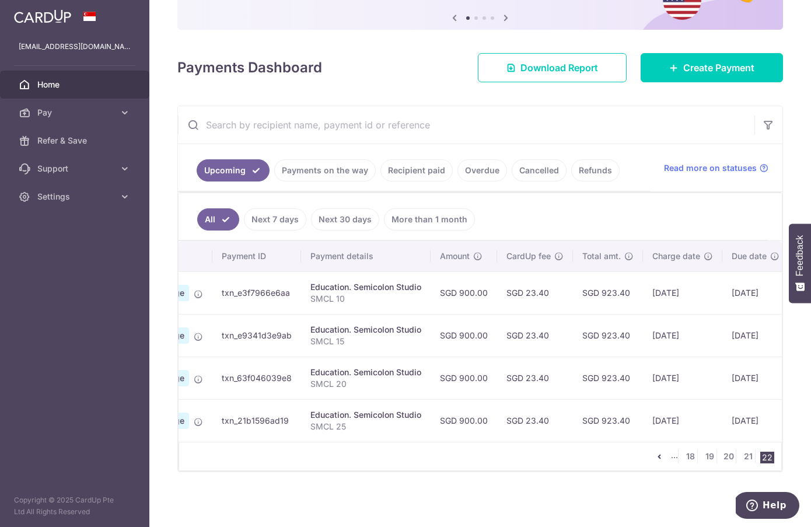
scroll to position [0, 0]
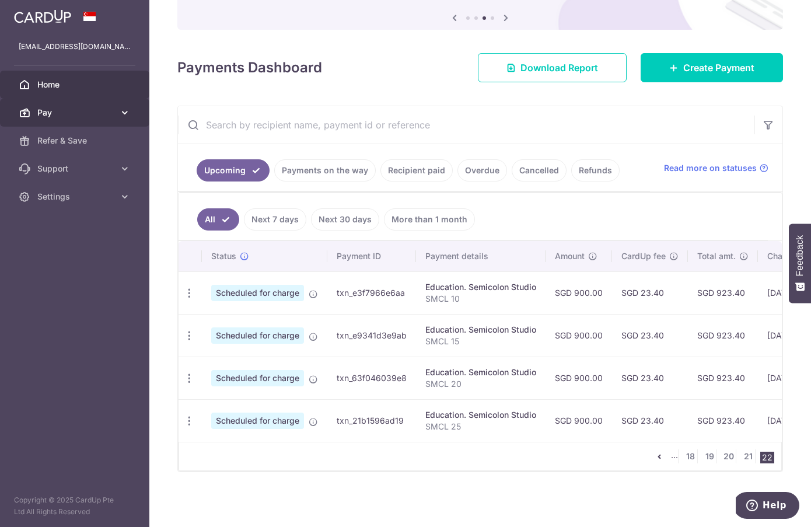
click at [95, 103] on link "Pay" at bounding box center [74, 113] width 149 height 28
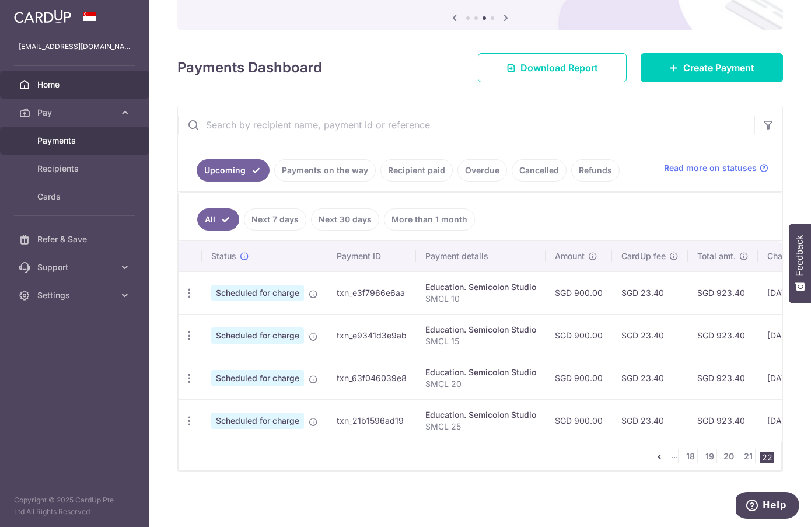
click at [67, 143] on span "Payments" at bounding box center [75, 141] width 77 height 12
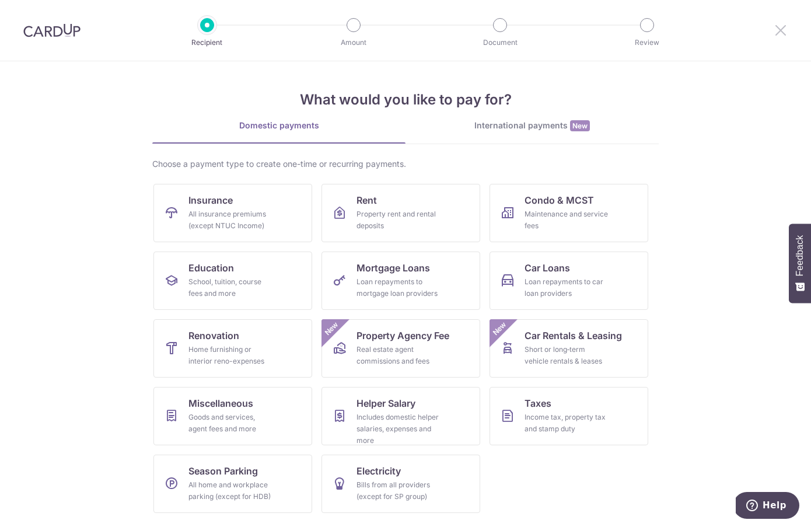
click at [779, 32] on icon at bounding box center [781, 30] width 14 height 15
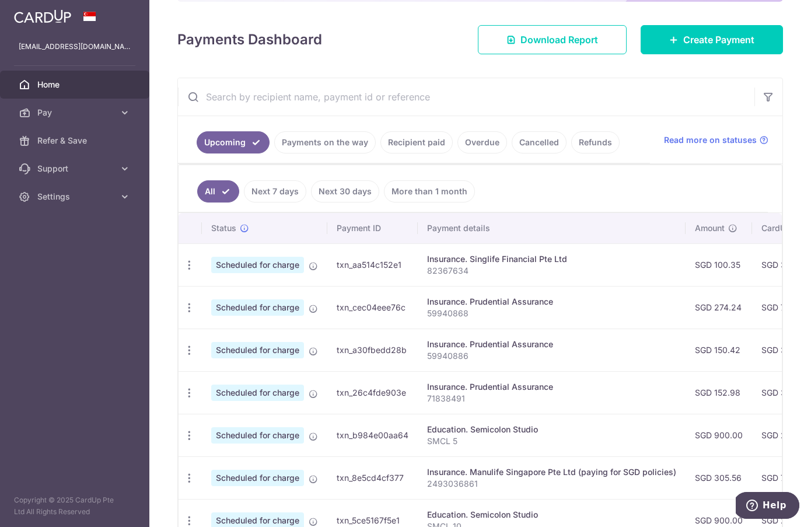
scroll to position [153, 0]
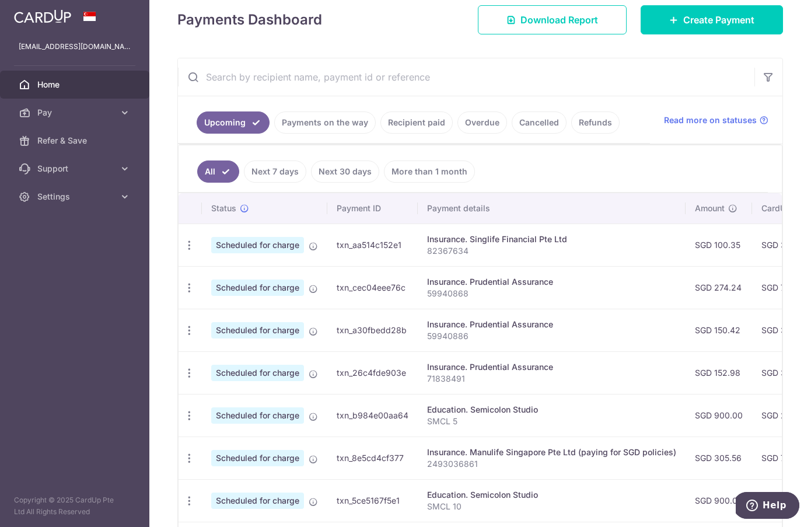
click at [421, 29] on div "Payments Dashboard Download Report Create Payment" at bounding box center [480, 18] width 606 height 34
